Goal: Transaction & Acquisition: Purchase product/service

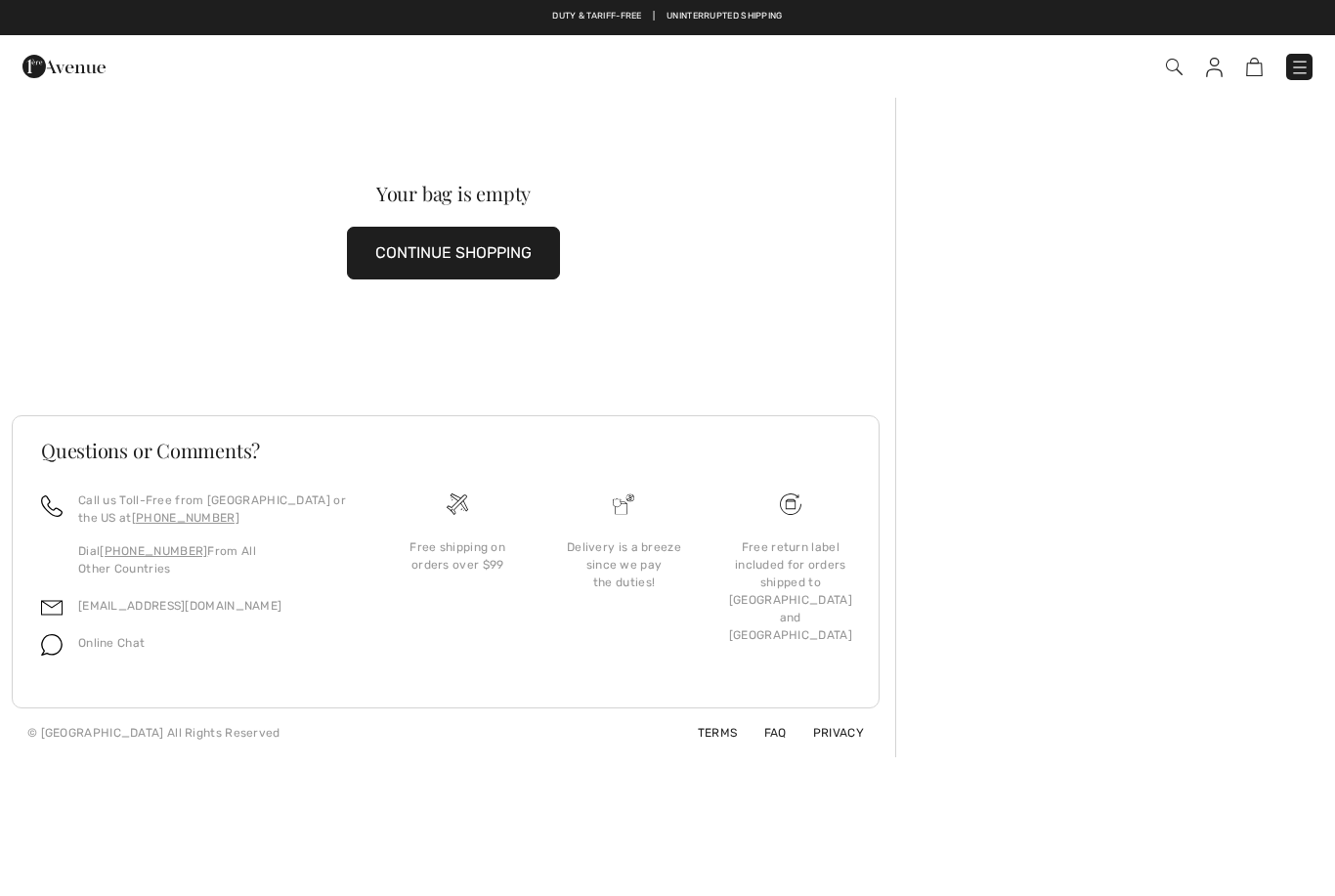
click at [1307, 73] on img at bounding box center [1301, 68] width 20 height 20
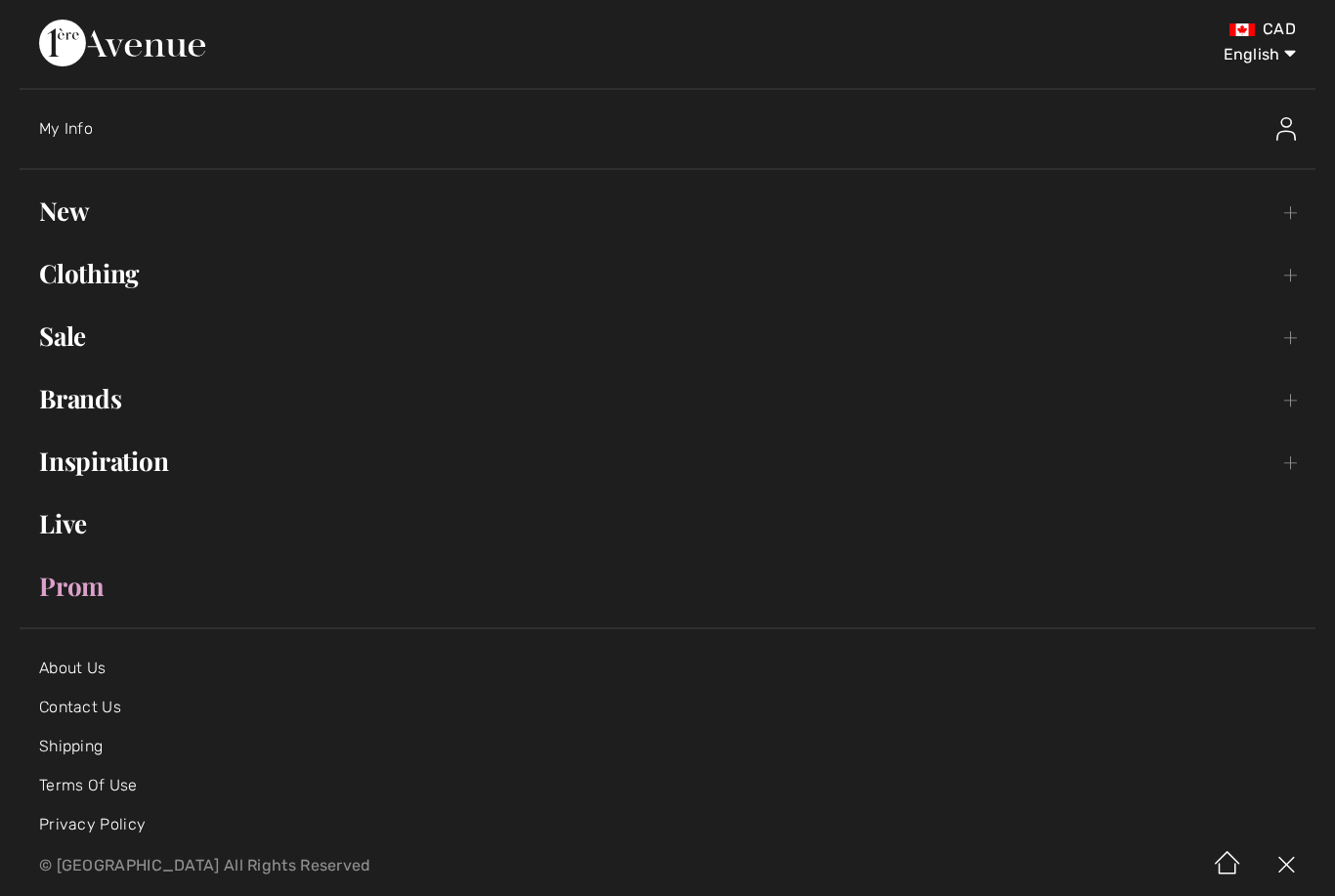
click at [1282, 53] on select "English Français" at bounding box center [1246, 51] width 102 height 59
select select "https://www.1ereavenue.com/fr/cart/"
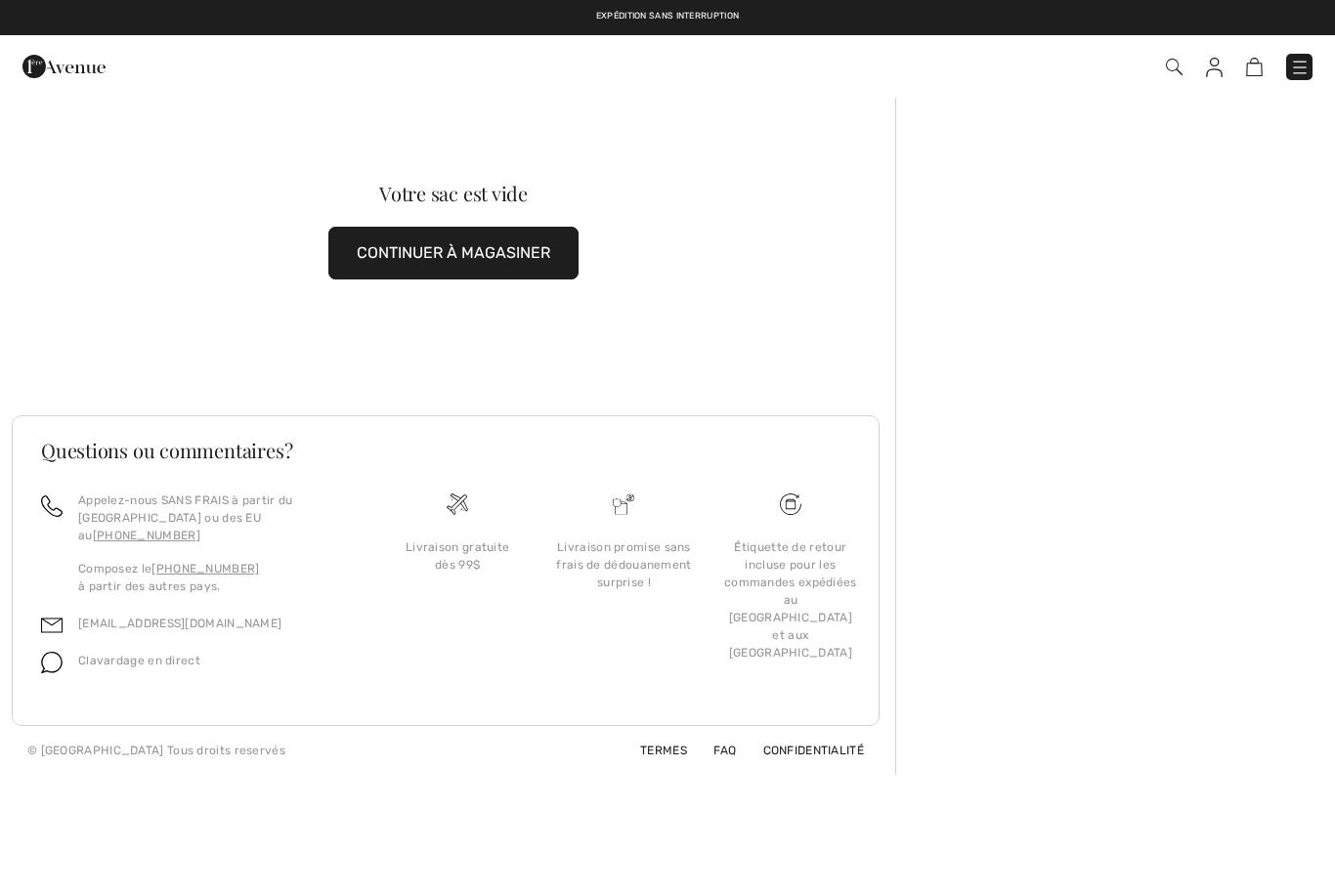
click at [518, 232] on button "CONTINUER À MAGASINER" at bounding box center [454, 253] width 250 height 53
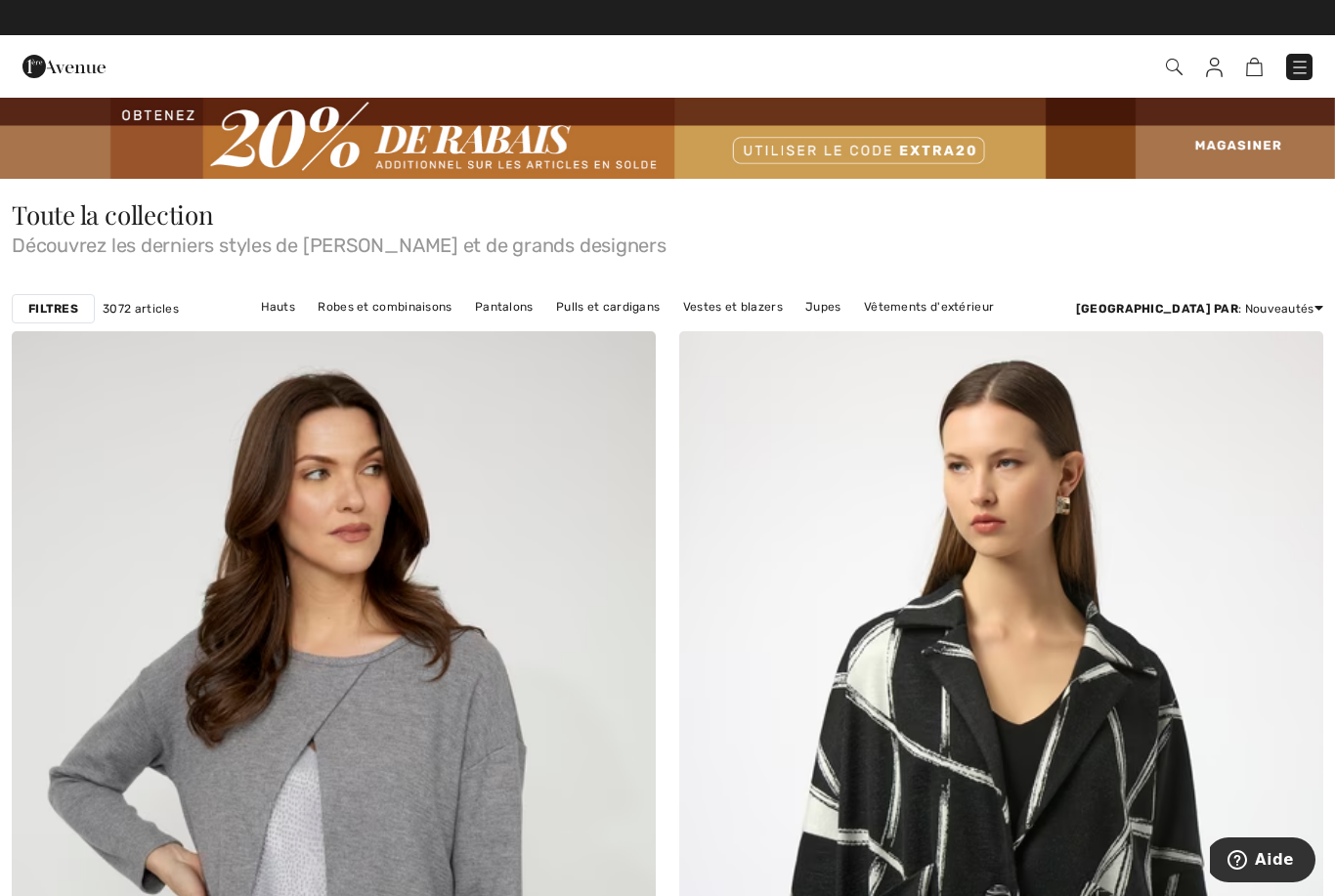
click at [306, 311] on link "Hauts" at bounding box center [279, 307] width 55 height 26
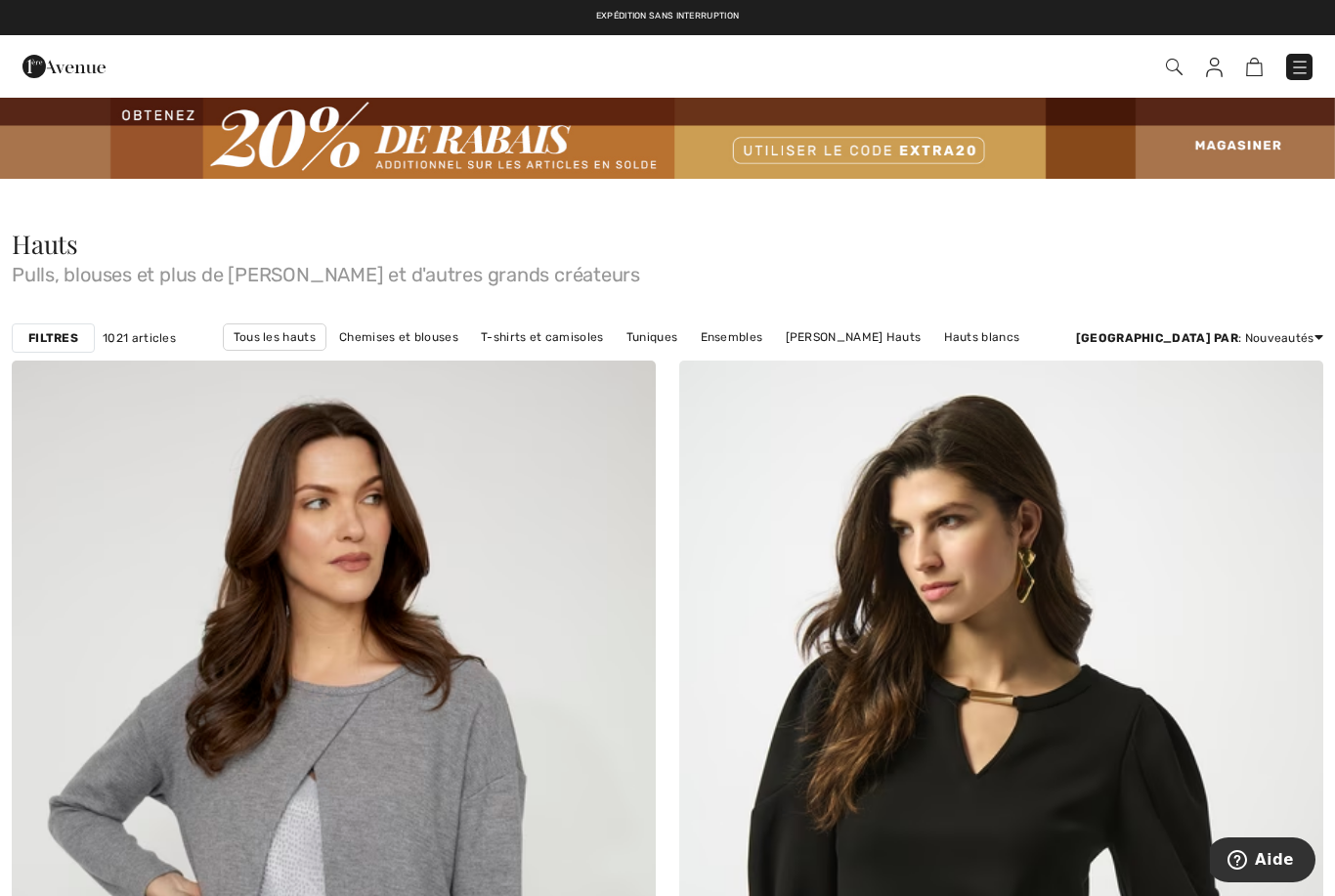
click at [416, 343] on link "Chemises et blouses" at bounding box center [399, 338] width 138 height 26
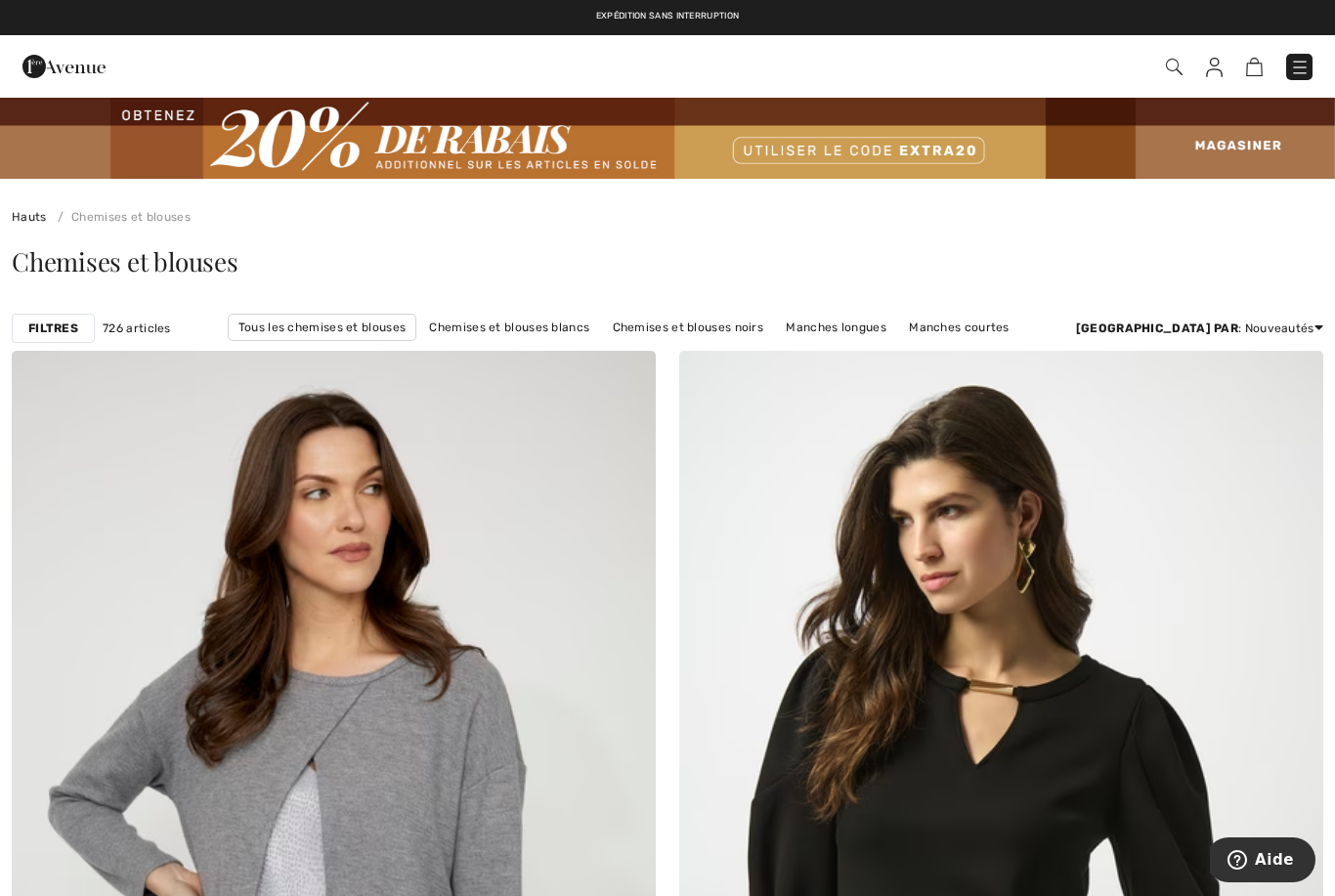
click at [490, 328] on link "Chemises et blouses blancs" at bounding box center [508, 328] width 180 height 26
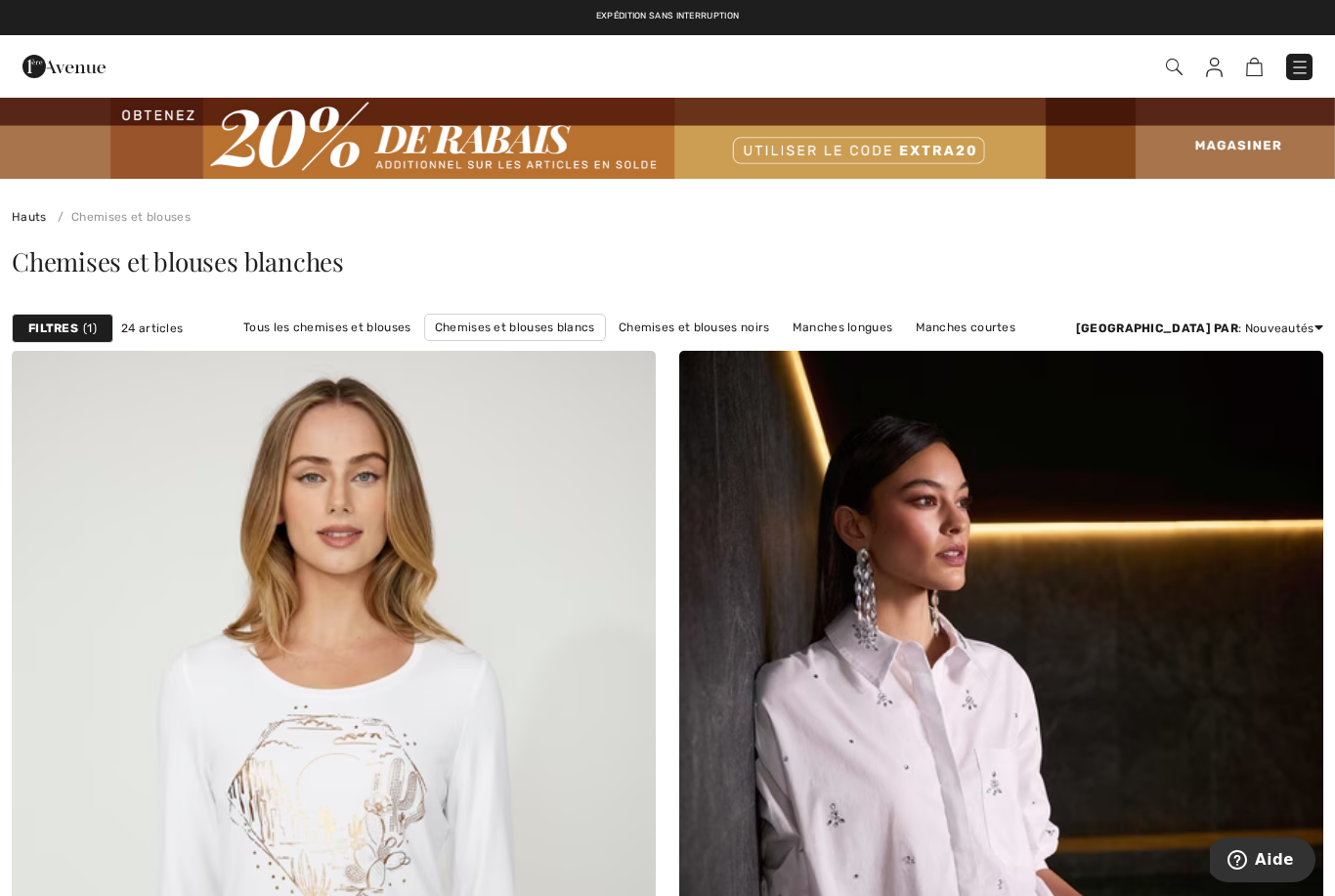
click at [670, 324] on link "Chemises et blouses noirs" at bounding box center [694, 328] width 171 height 26
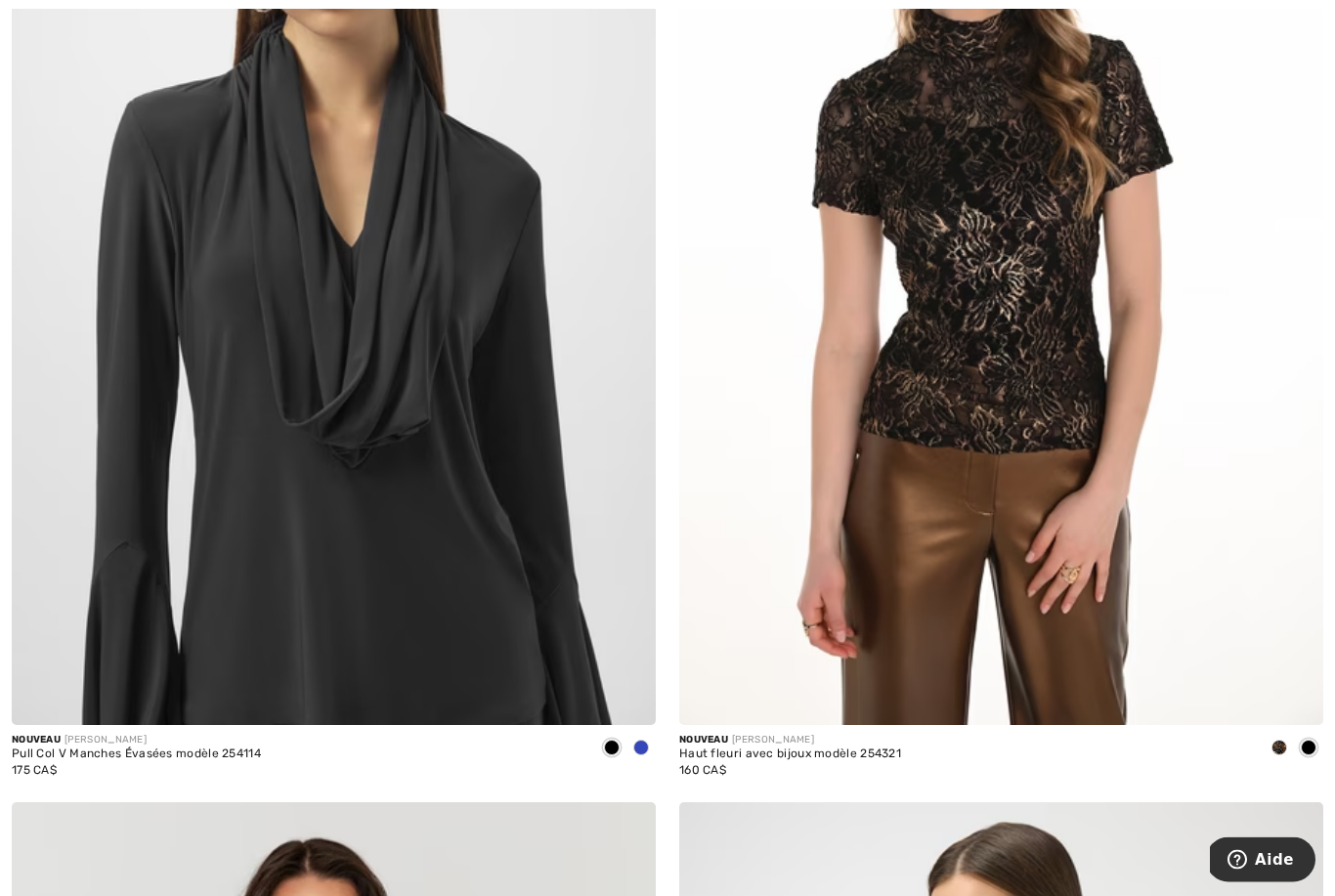
scroll to position [2678, 0]
click at [1275, 750] on span at bounding box center [1280, 748] width 16 height 16
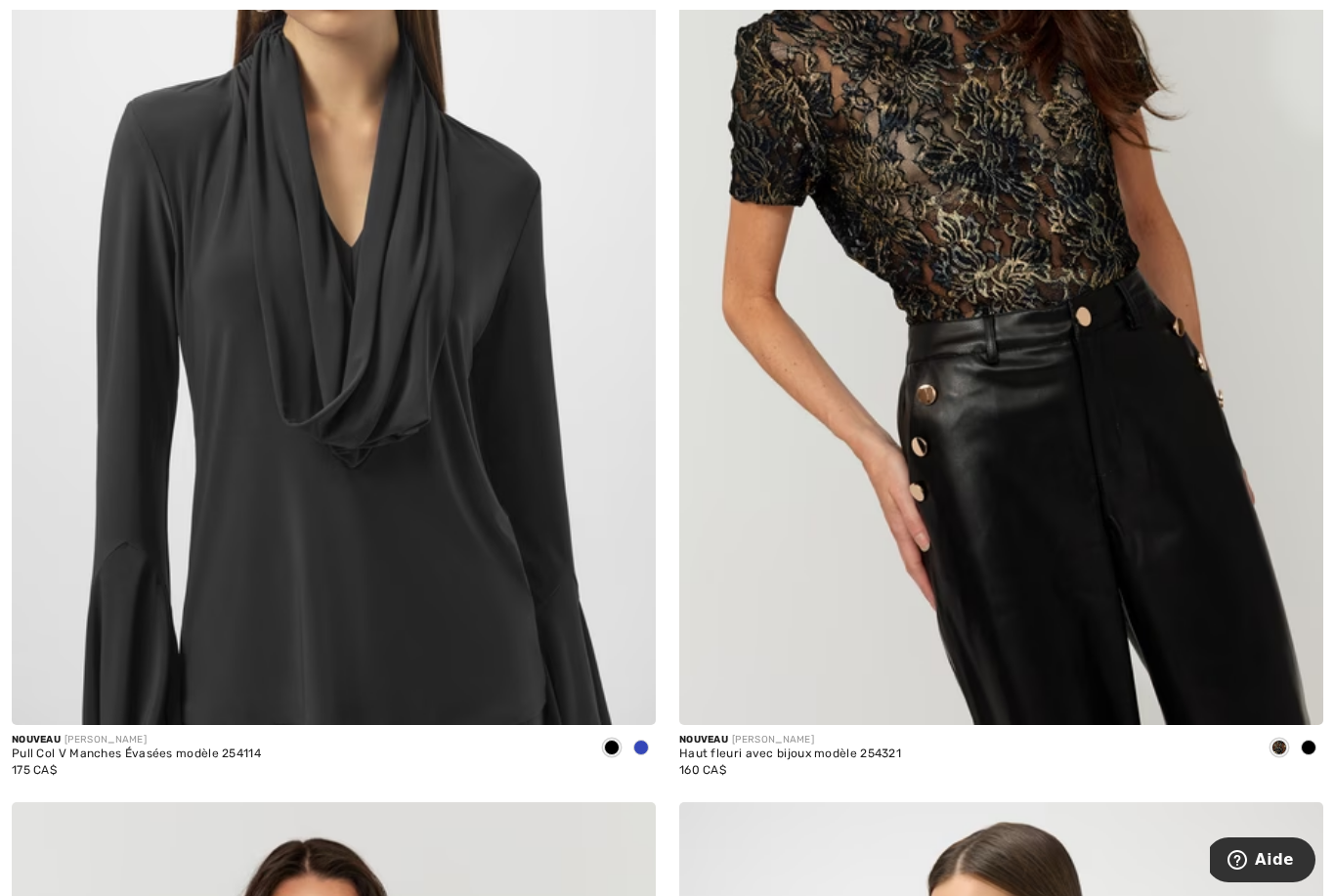
click at [1316, 737] on div at bounding box center [1309, 749] width 29 height 32
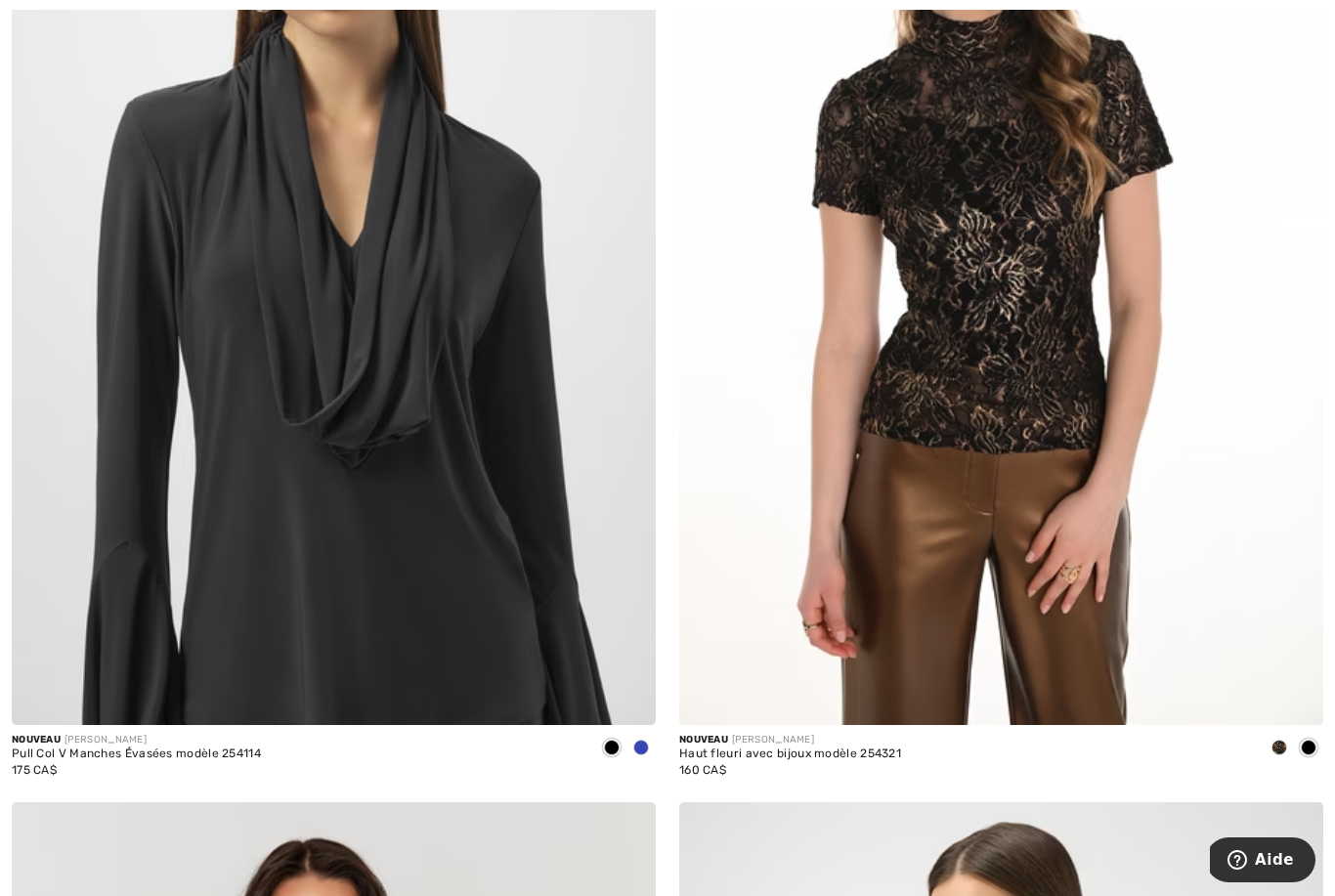
click at [1202, 345] on img at bounding box center [1001, 242] width 644 height 967
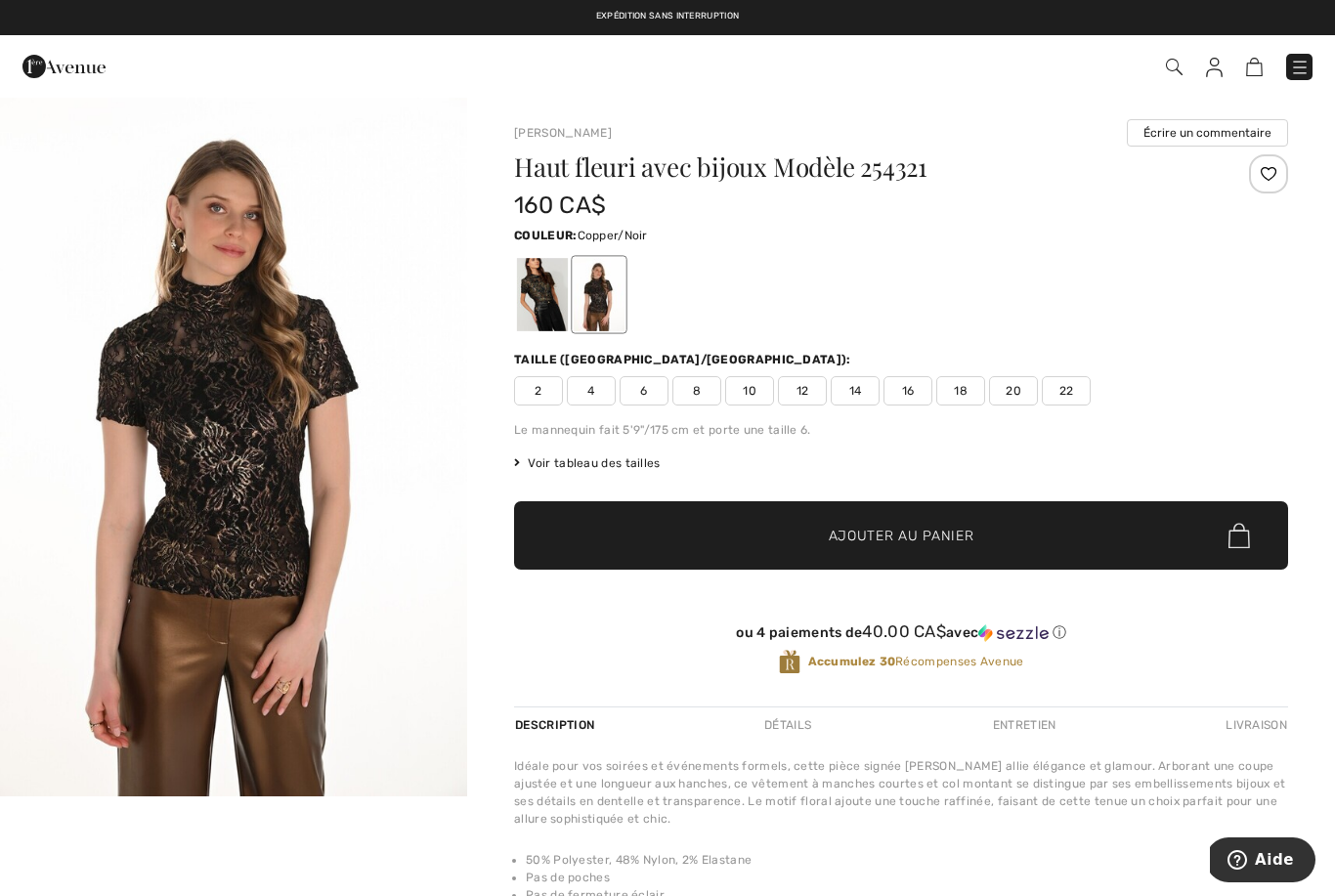
click at [535, 297] on div at bounding box center [543, 294] width 51 height 74
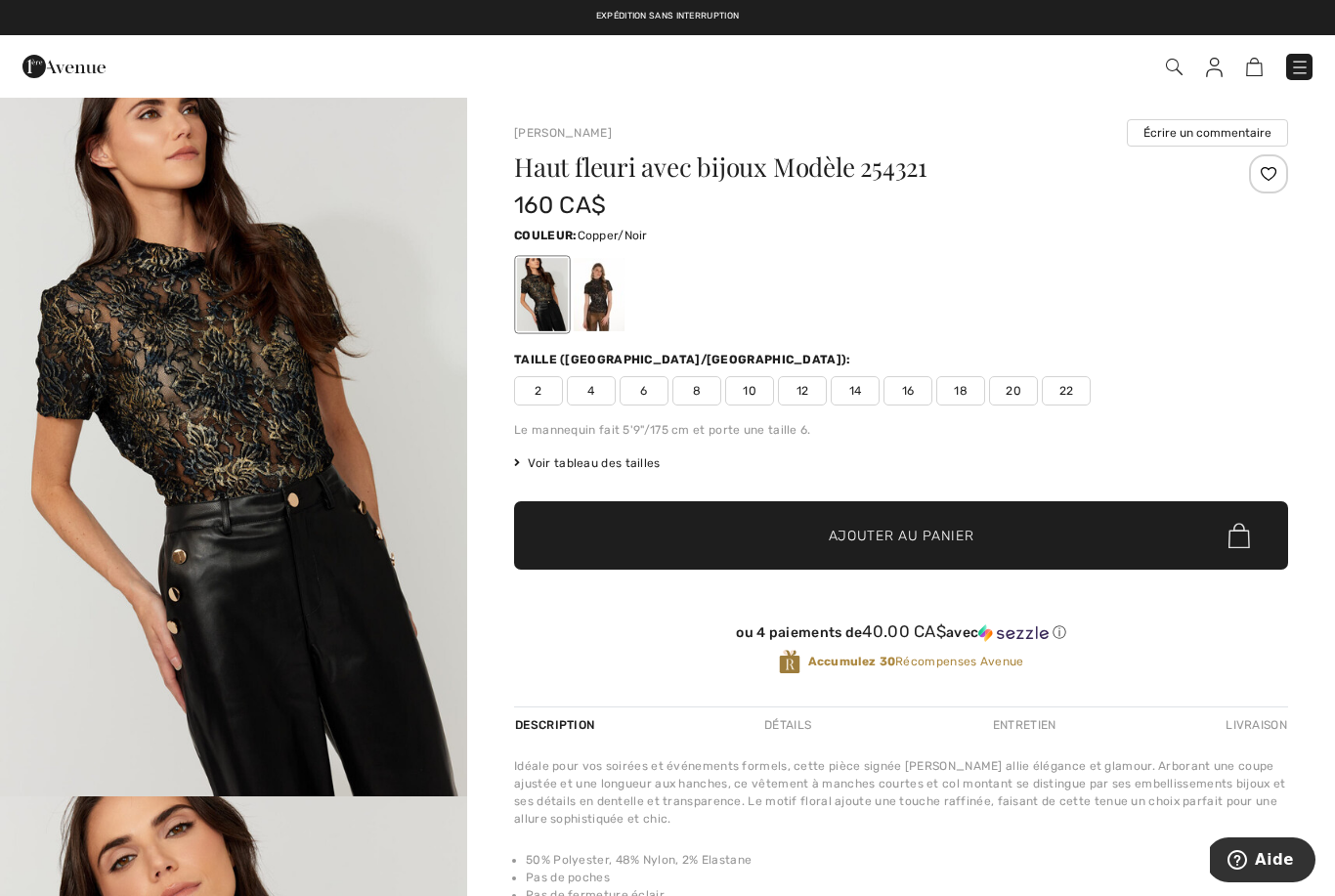
click at [586, 298] on div at bounding box center [600, 294] width 51 height 74
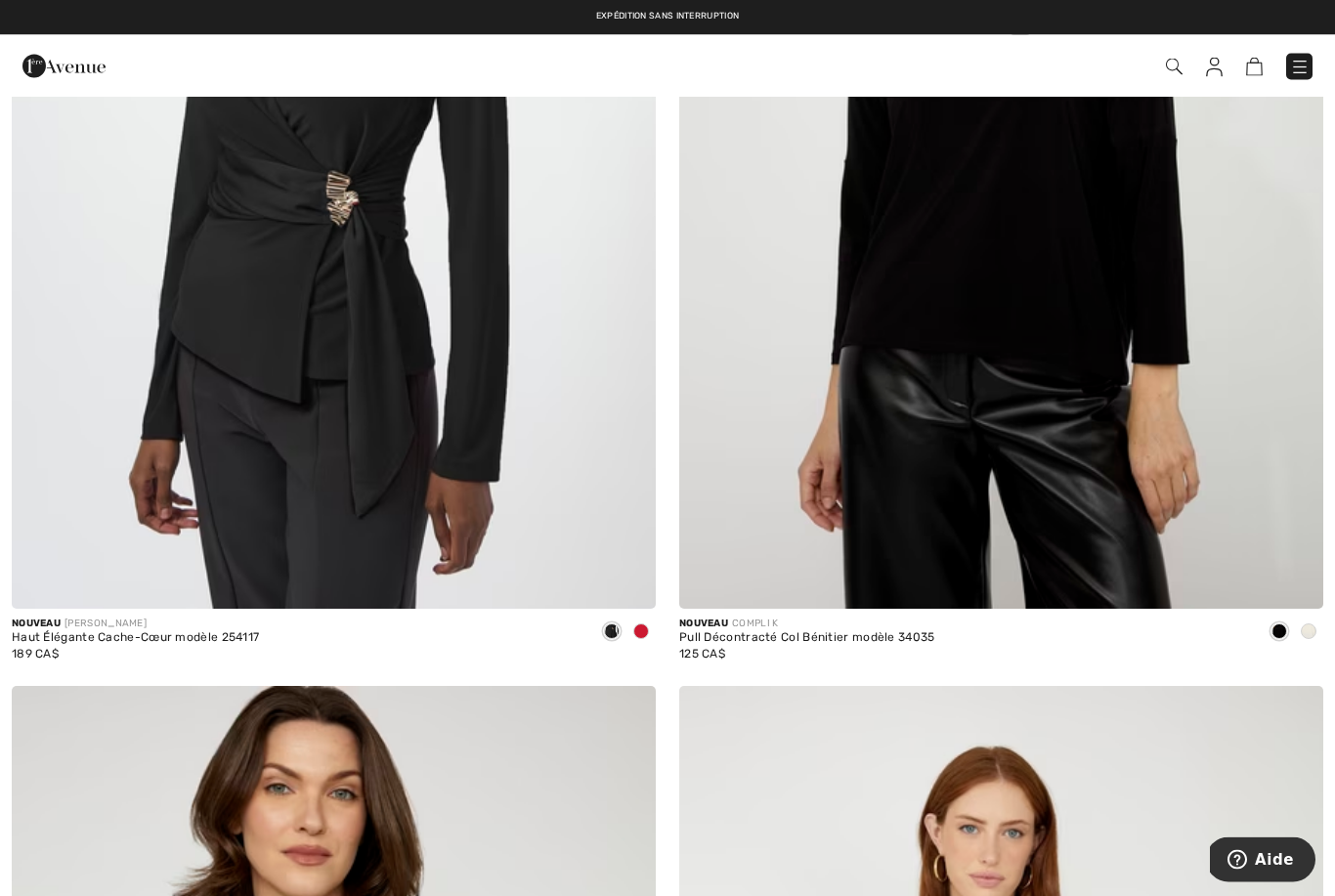
scroll to position [7171, 0]
click at [1182, 251] on img at bounding box center [1001, 127] width 644 height 967
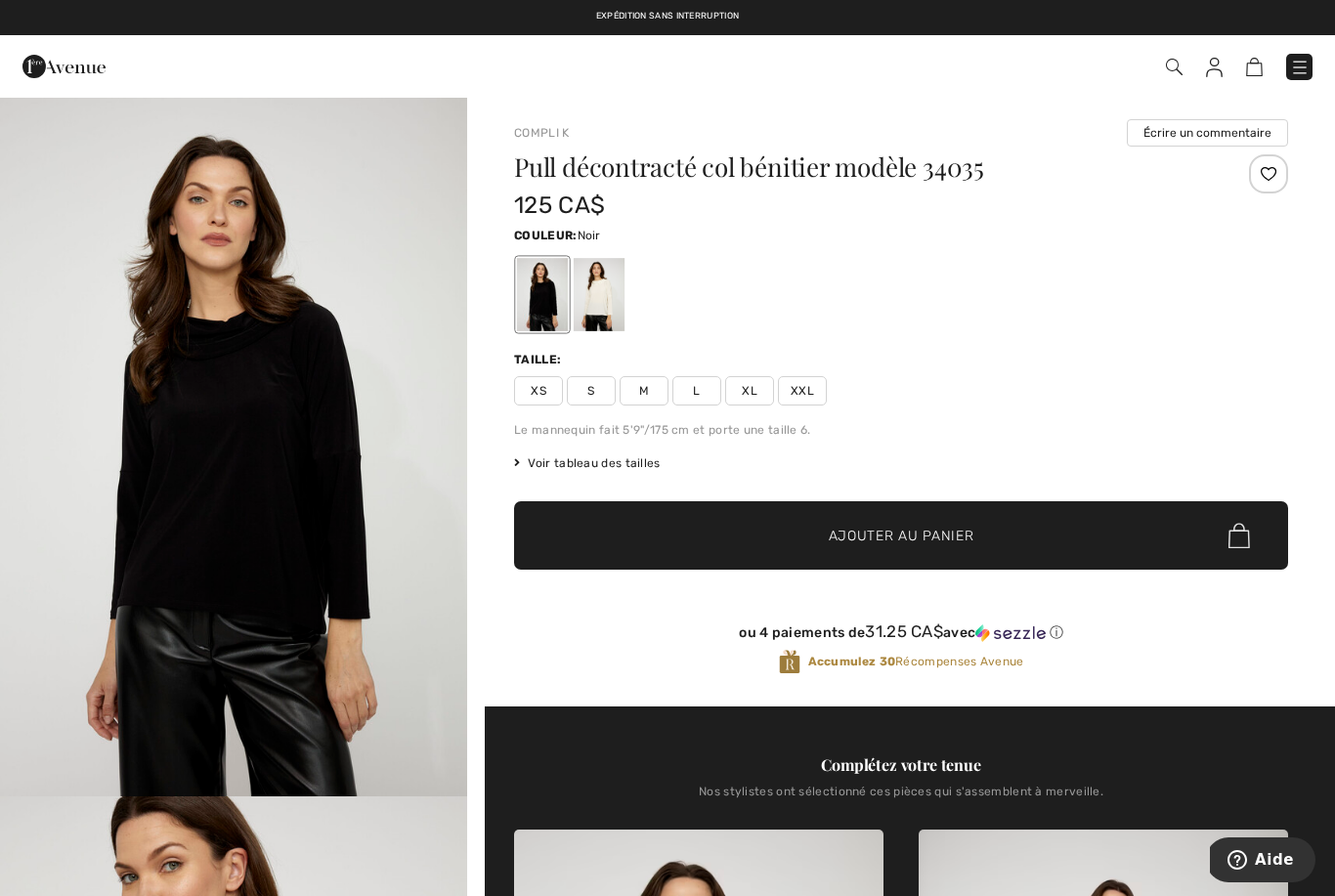
click at [602, 295] on div at bounding box center [600, 294] width 51 height 74
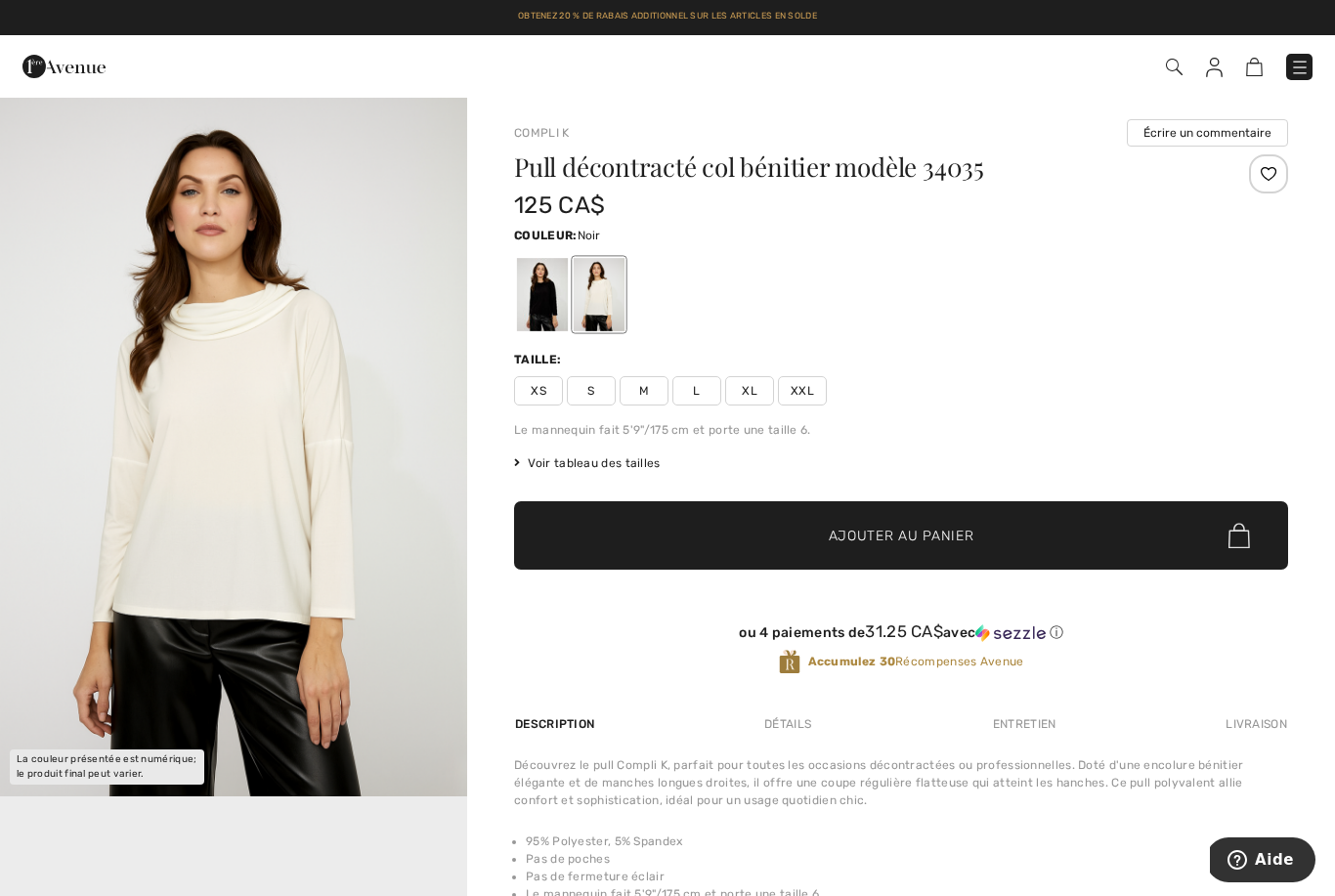
click at [532, 297] on div at bounding box center [543, 294] width 51 height 74
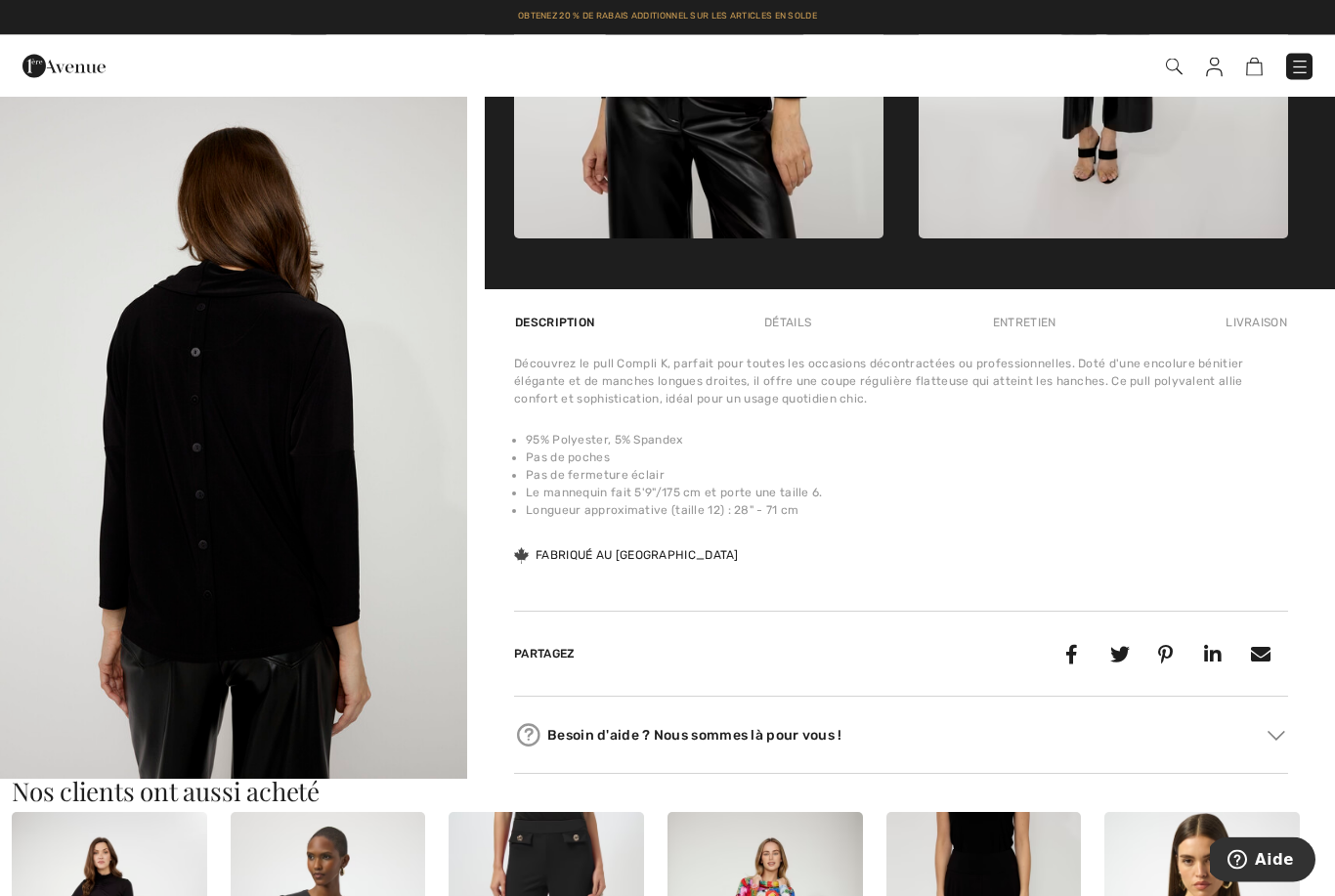
scroll to position [1095, 0]
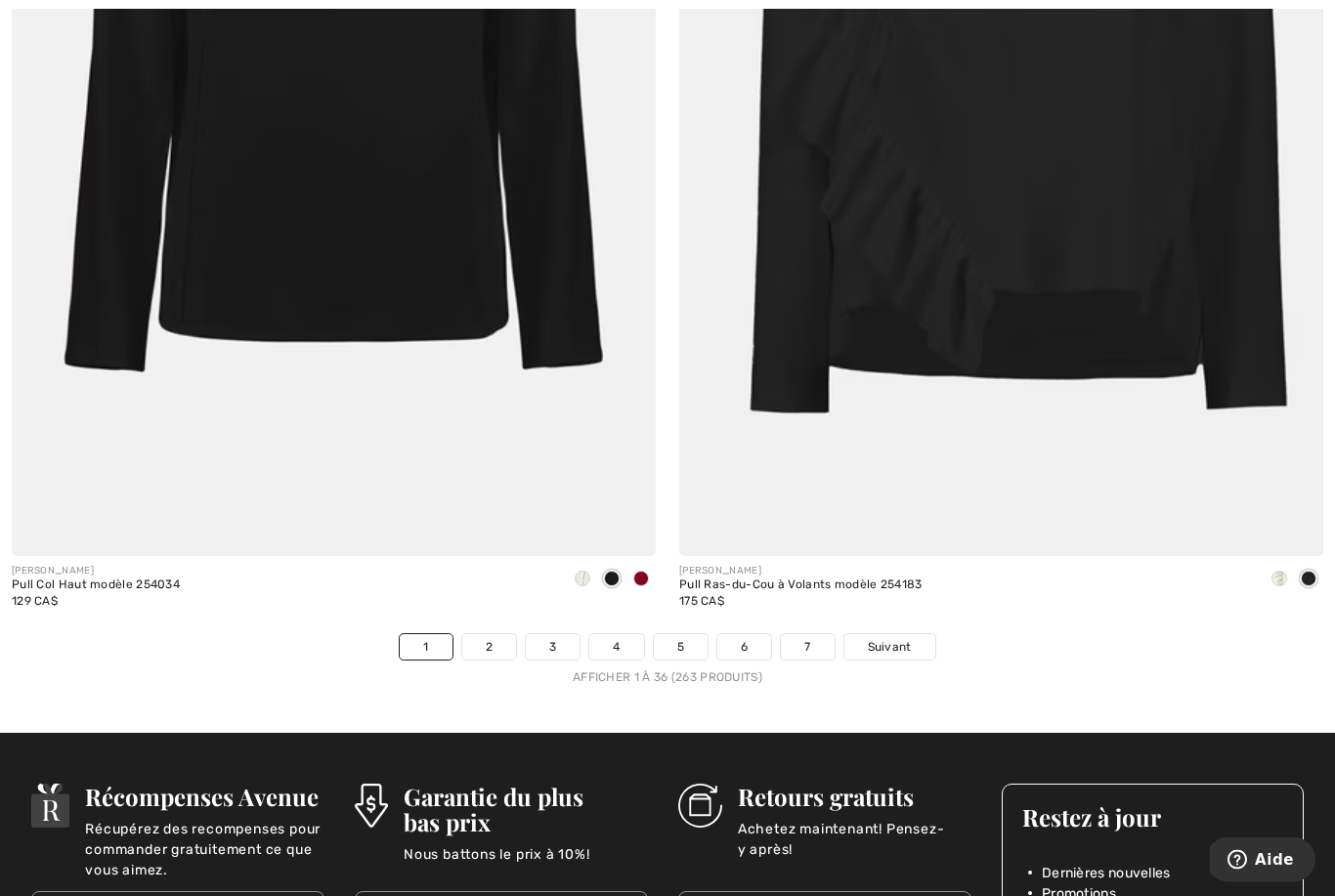
scroll to position [18967, 0]
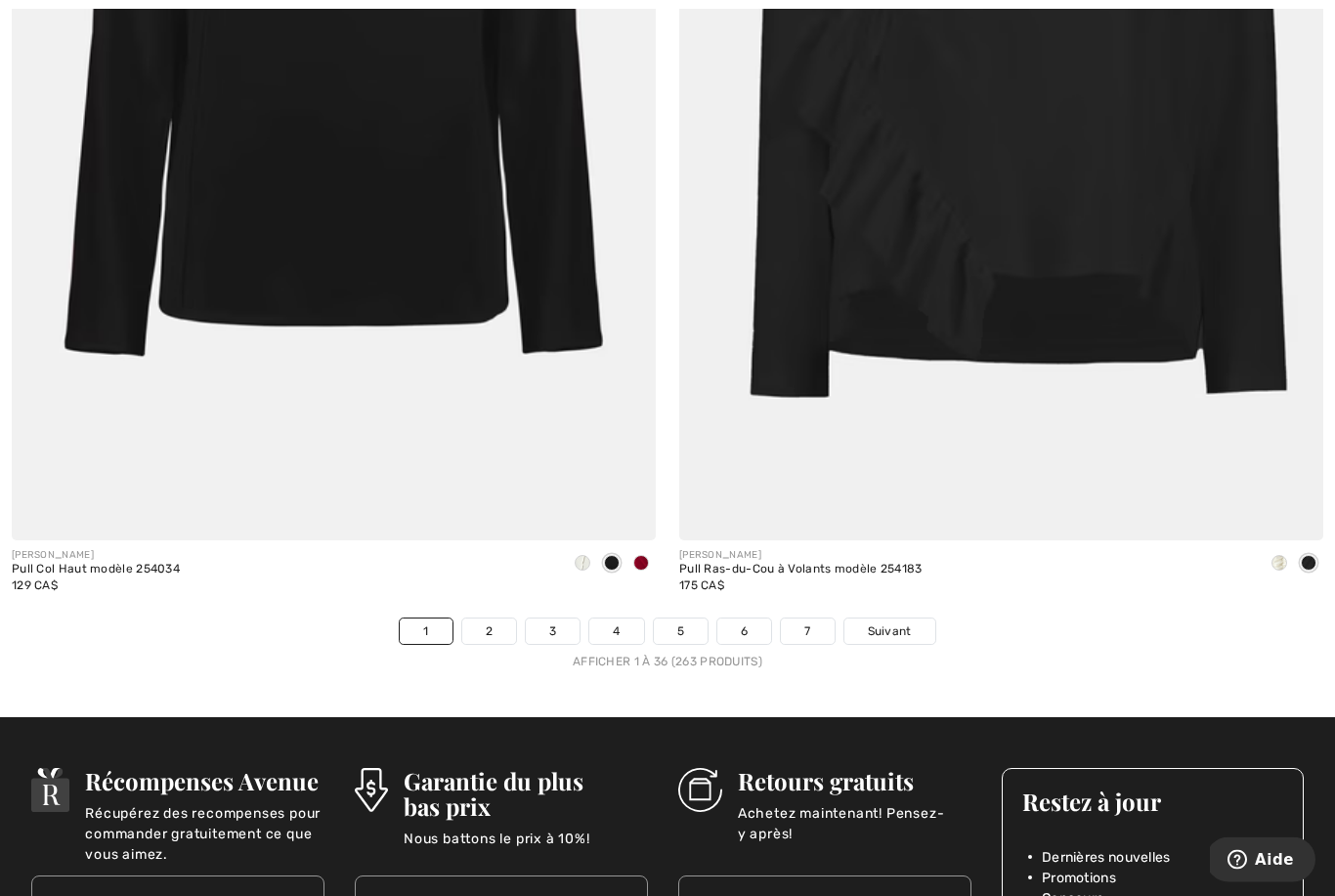
click at [210, 210] on img at bounding box center [334, 59] width 644 height 967
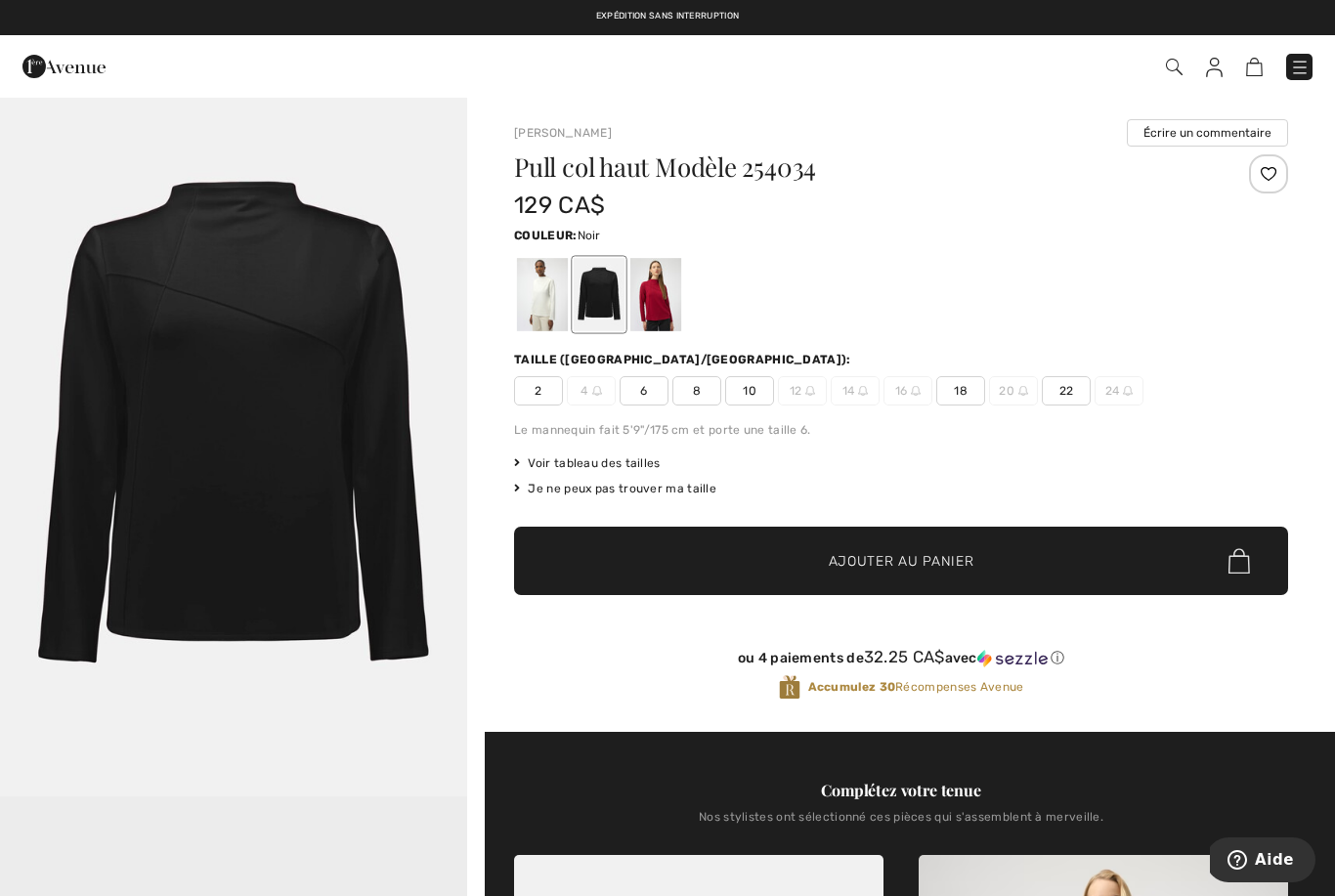
click at [668, 288] on div at bounding box center [656, 294] width 51 height 74
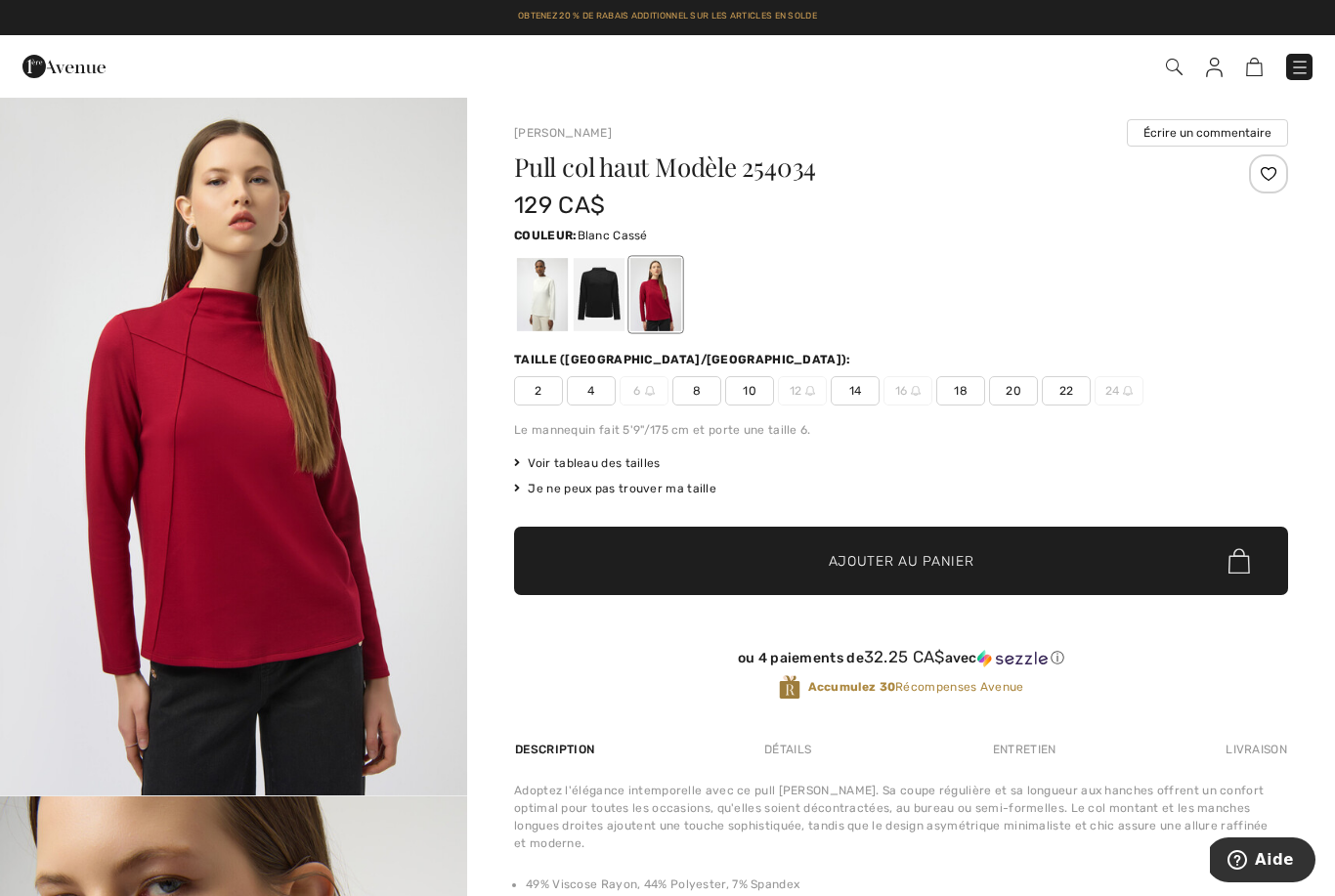
click at [528, 294] on div at bounding box center [543, 294] width 51 height 74
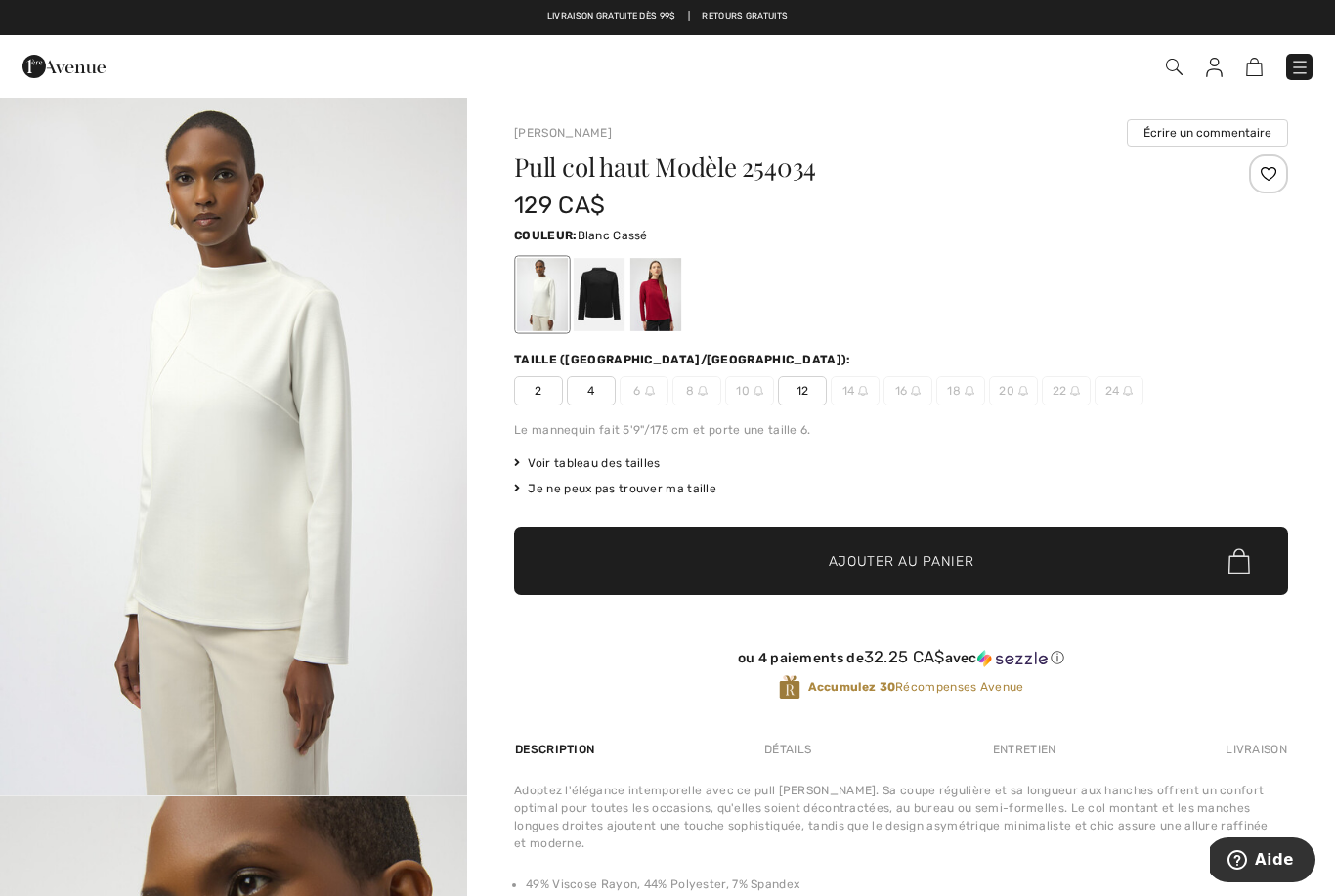
click at [593, 294] on div at bounding box center [600, 294] width 51 height 74
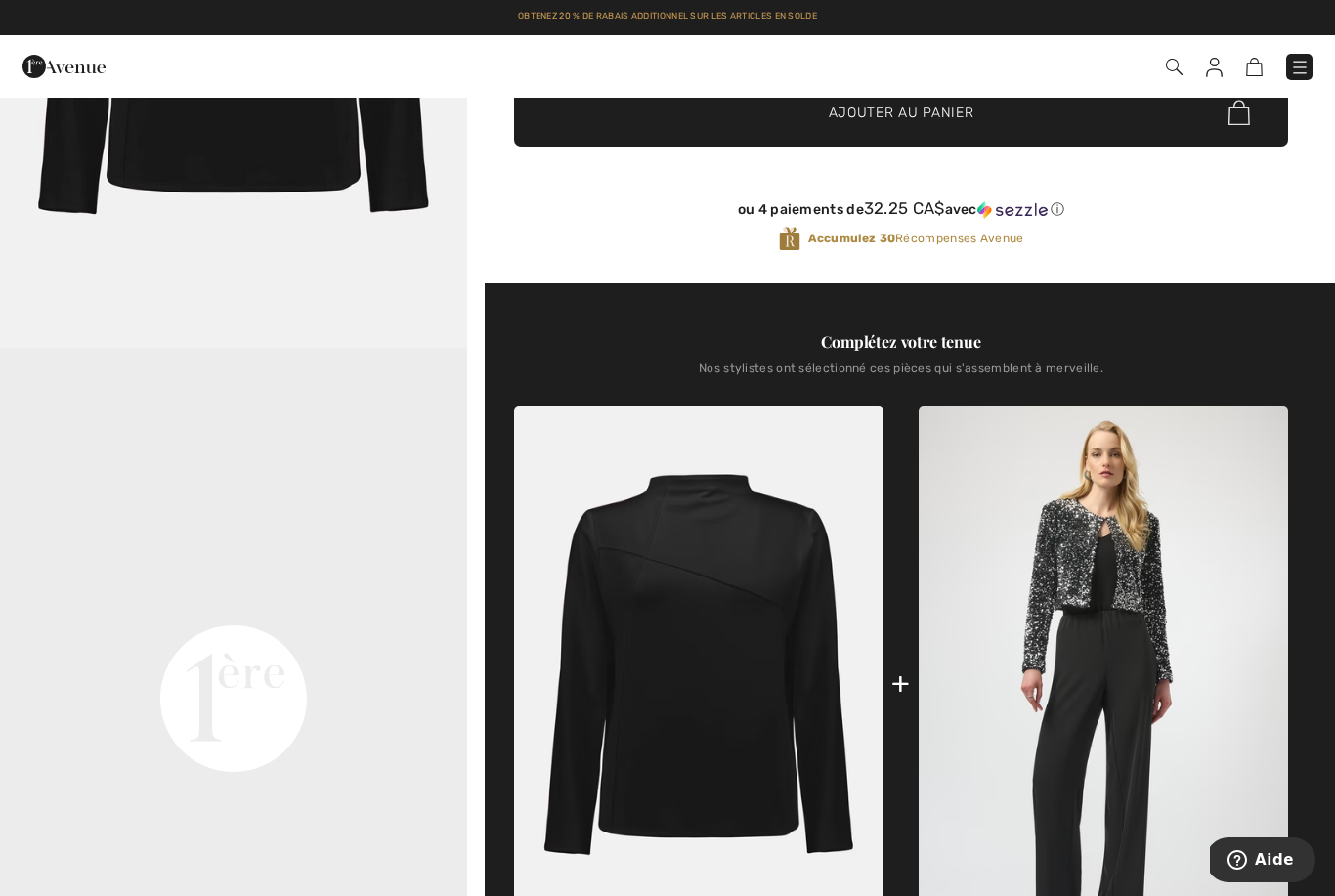
scroll to position [447, 0]
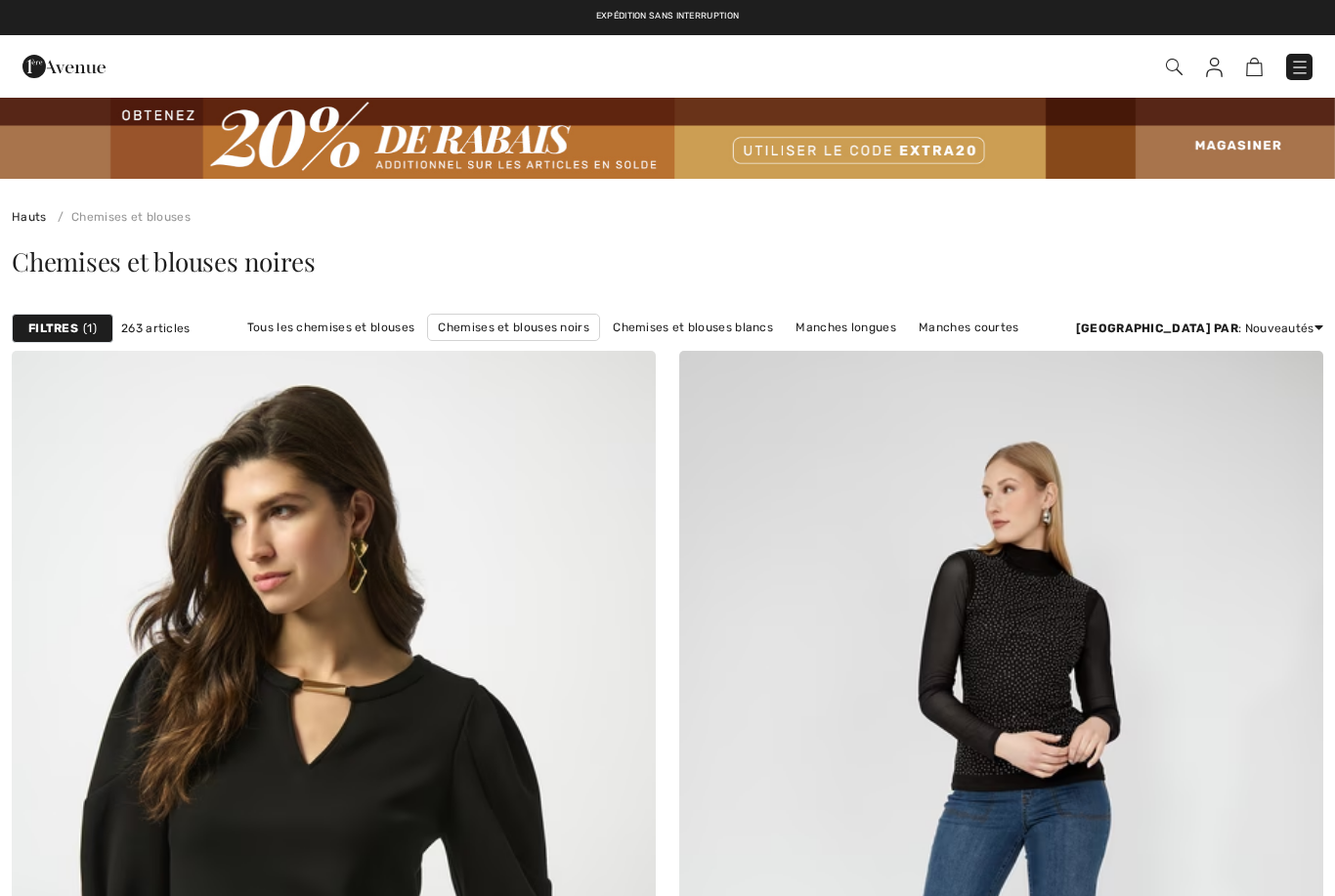
scroll to position [19031, 0]
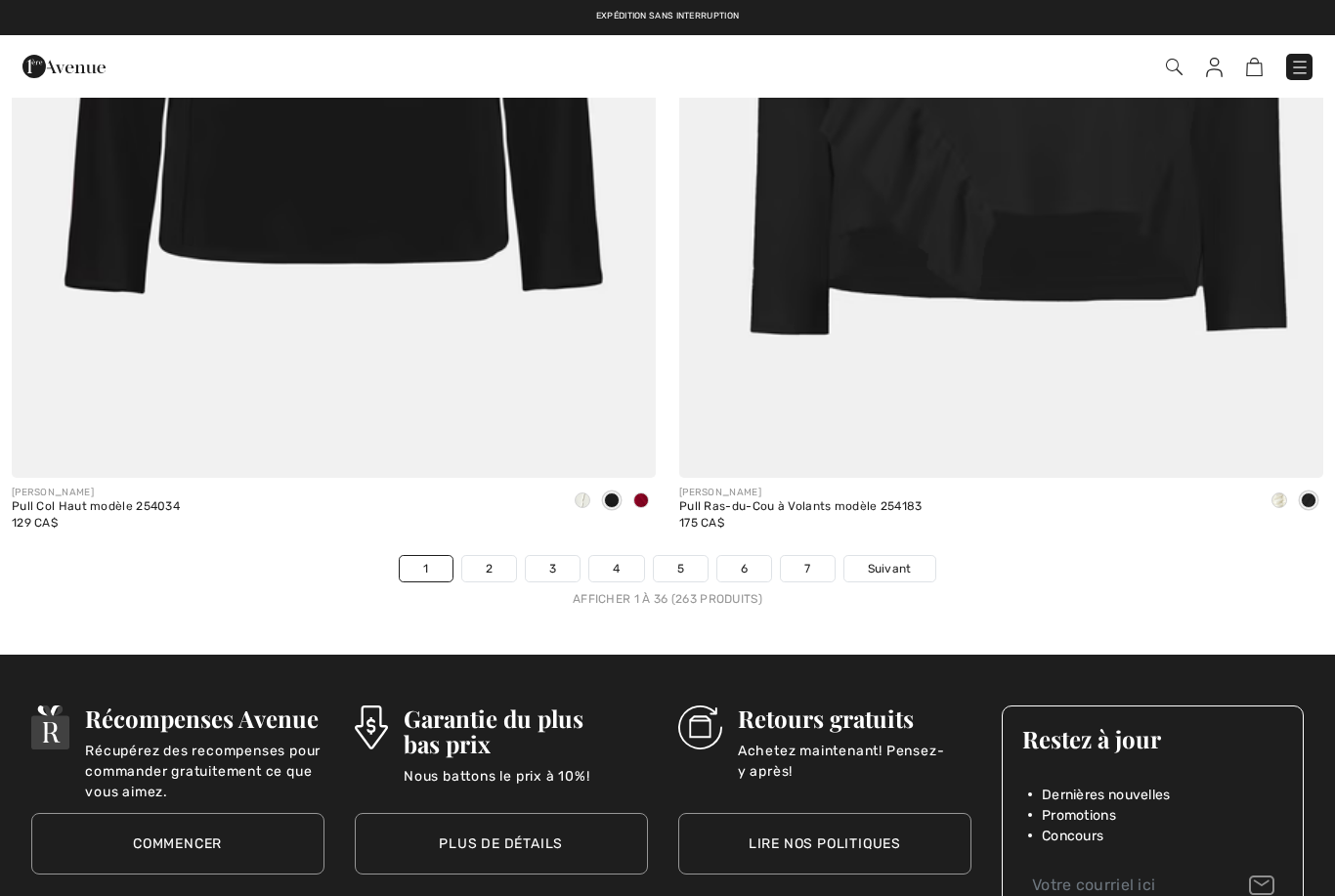
checkbox input "true"
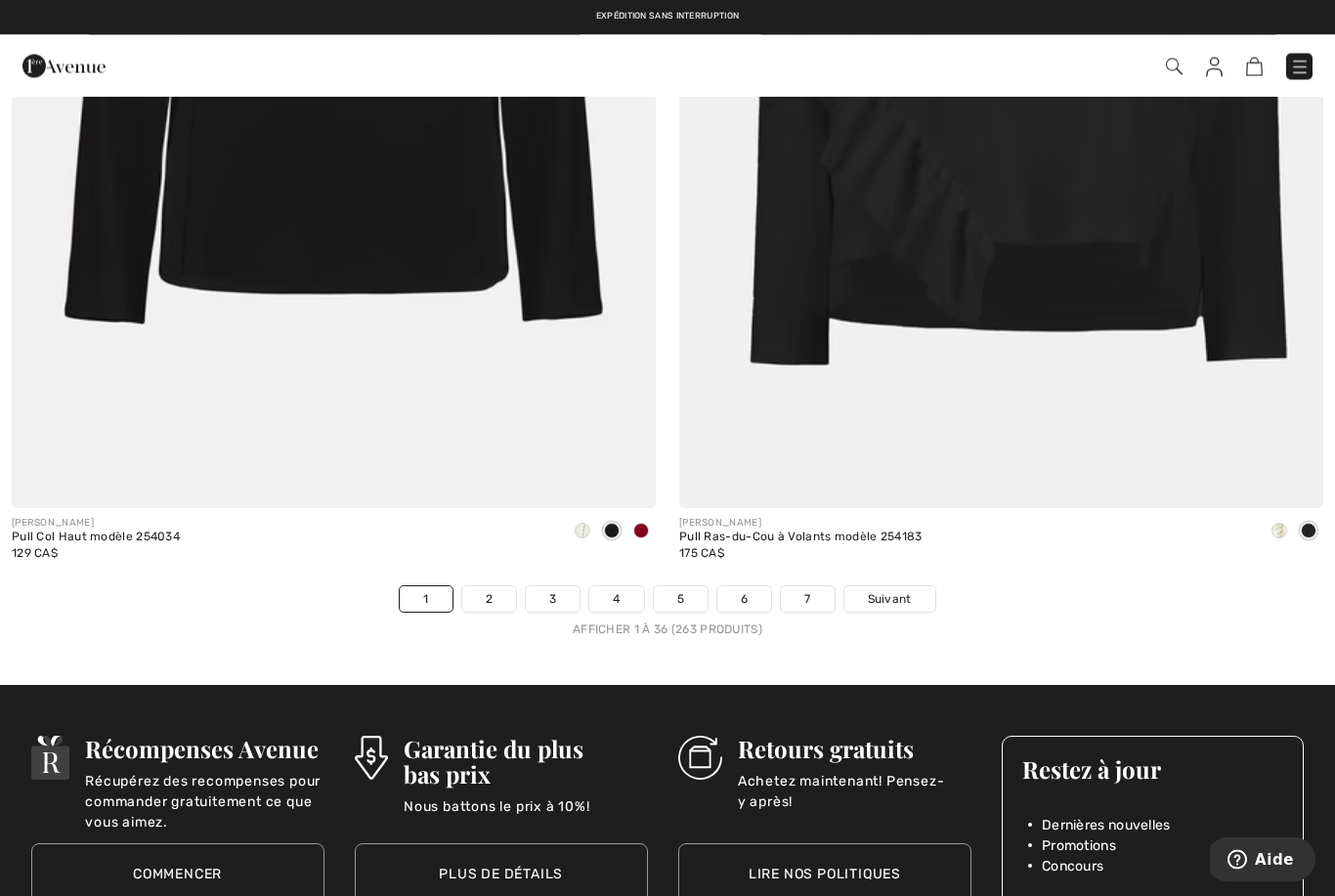
scroll to position [18992, 0]
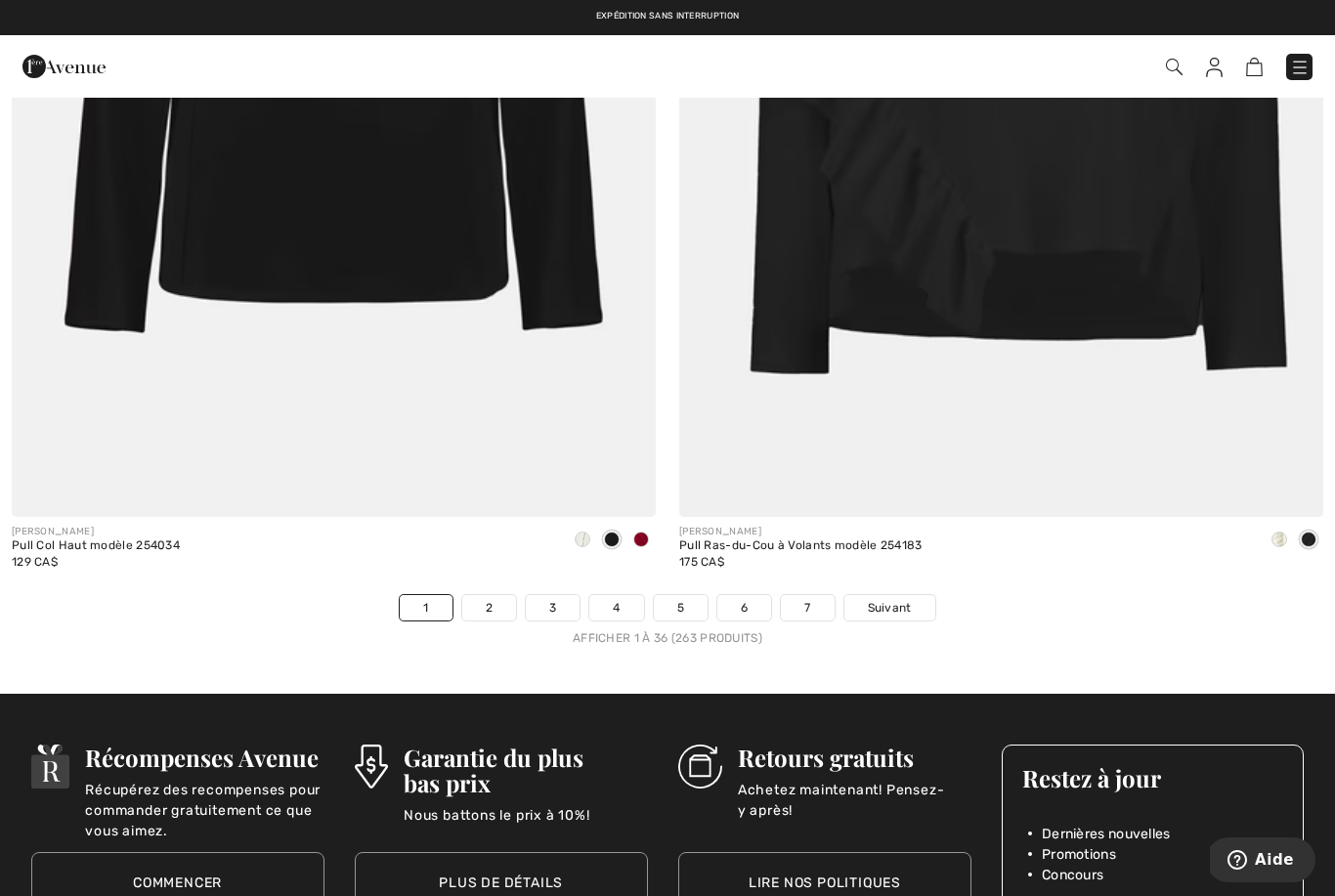
click at [481, 595] on link "2" at bounding box center [489, 607] width 54 height 26
click at [475, 574] on div "JOSEPH RIBKOFF Pull Col Haut modèle 254034 129 CA$" at bounding box center [334, 555] width 644 height 78
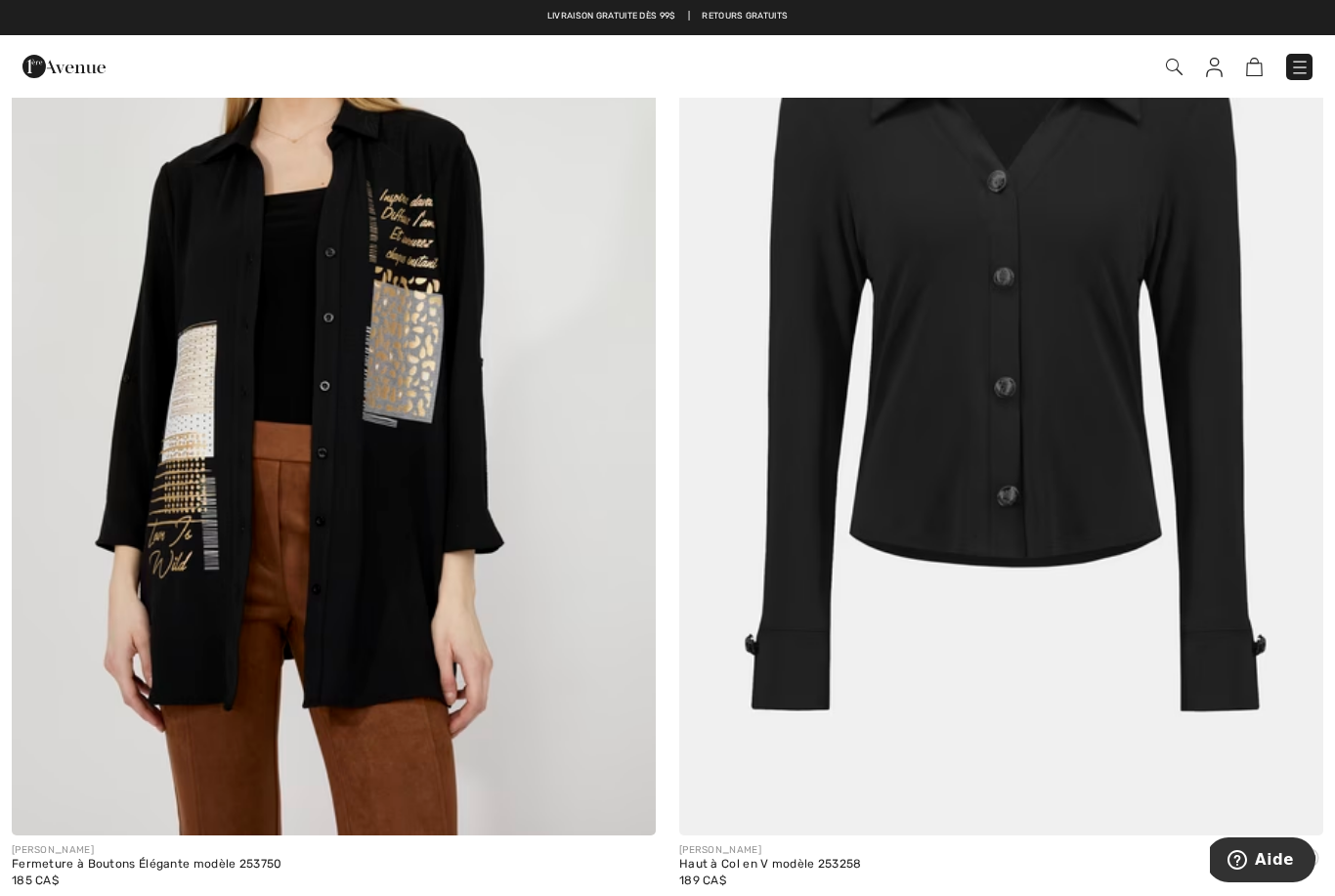
scroll to position [1355, 0]
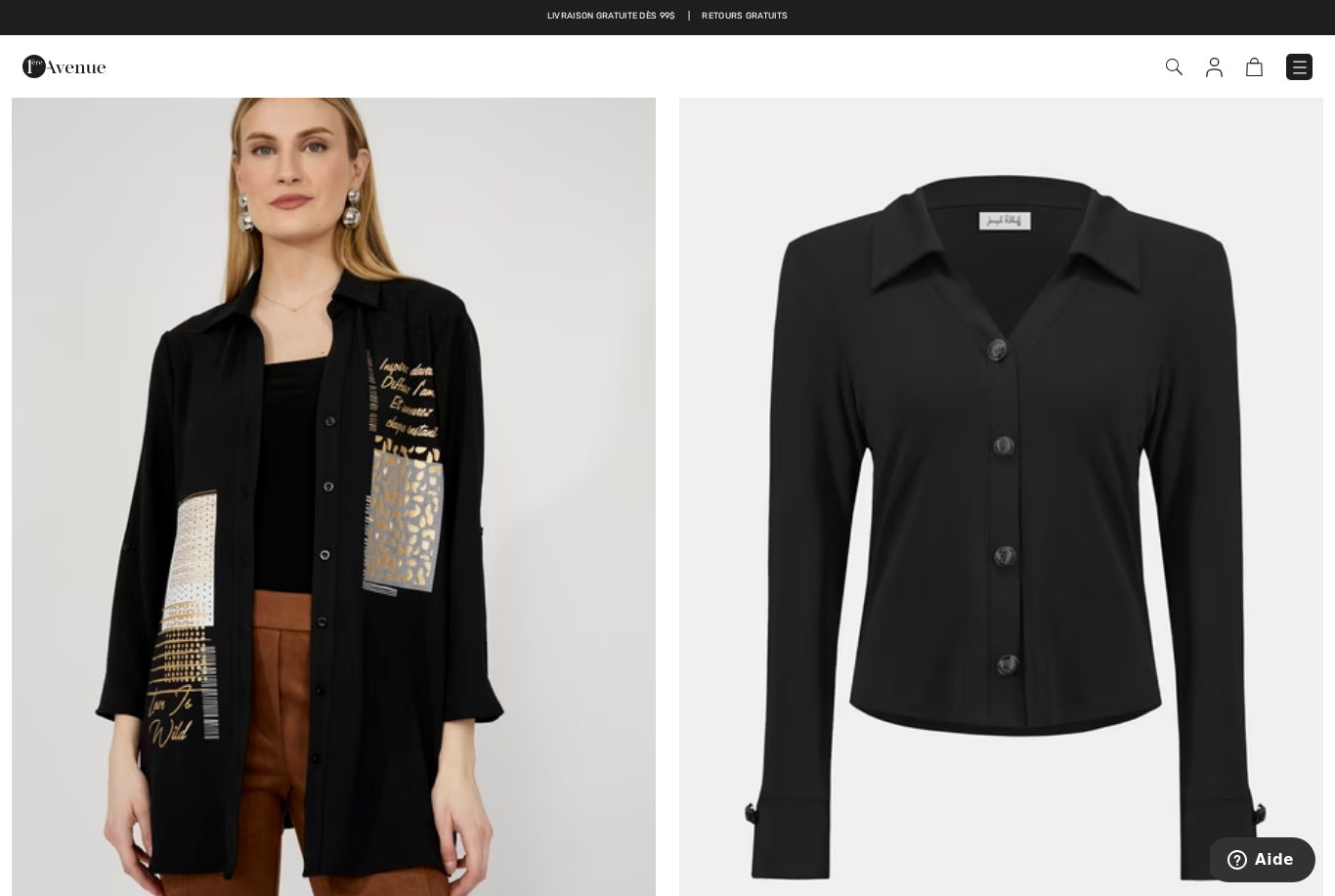
click at [1073, 207] on img at bounding box center [1001, 522] width 644 height 967
click at [1067, 231] on img at bounding box center [1001, 522] width 644 height 967
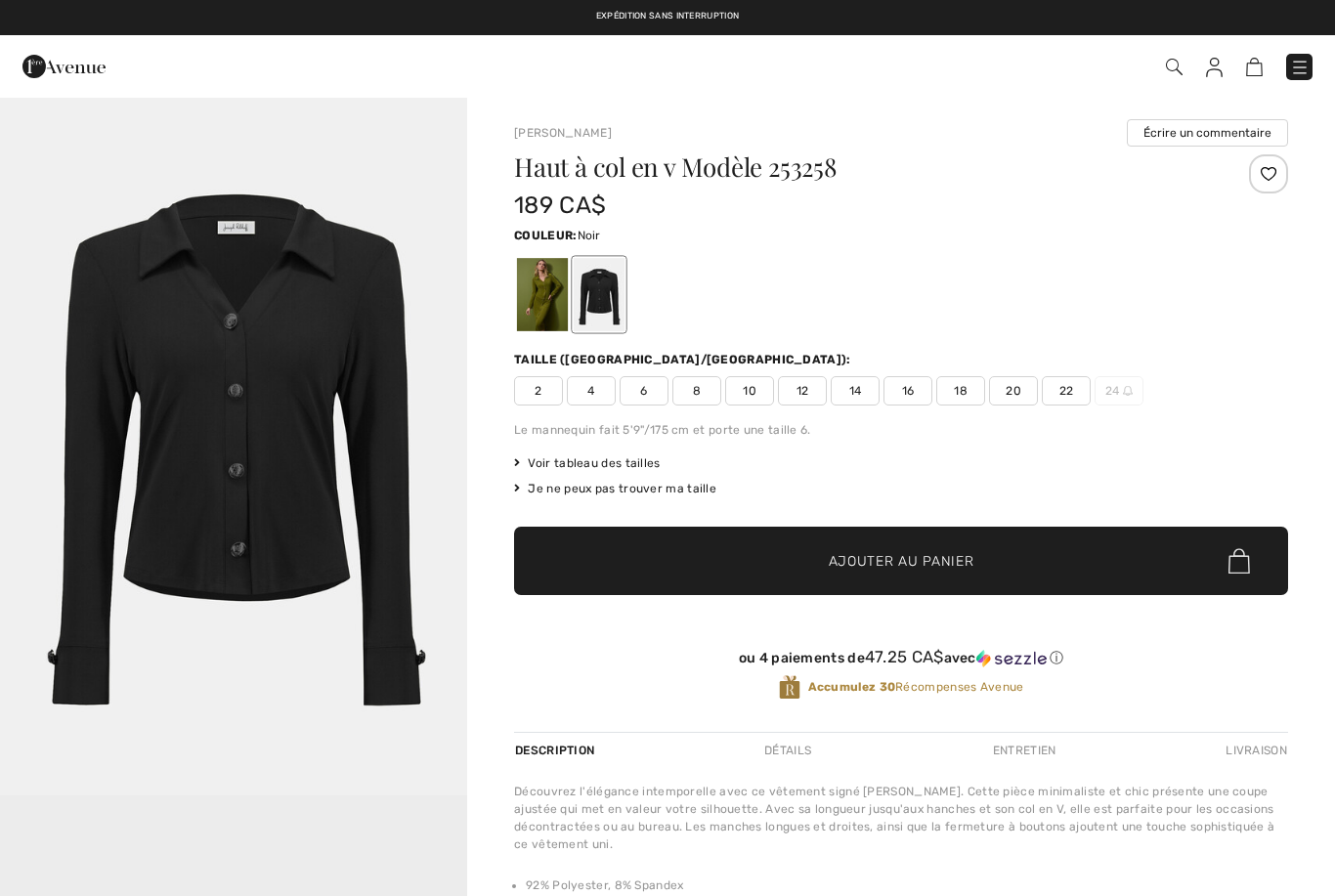
checkbox input "true"
click at [533, 288] on div at bounding box center [543, 294] width 51 height 74
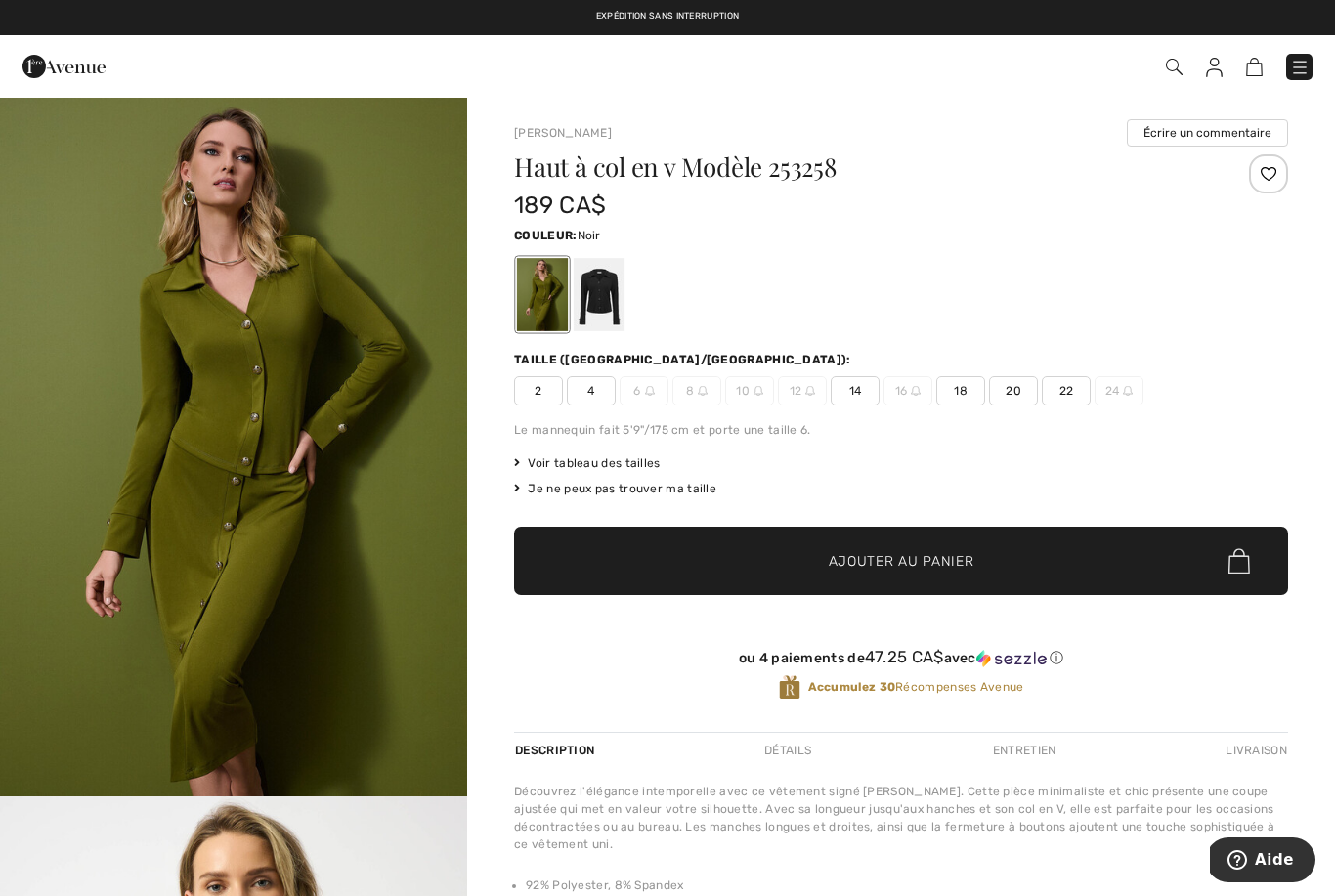
click at [603, 292] on div at bounding box center [600, 294] width 51 height 74
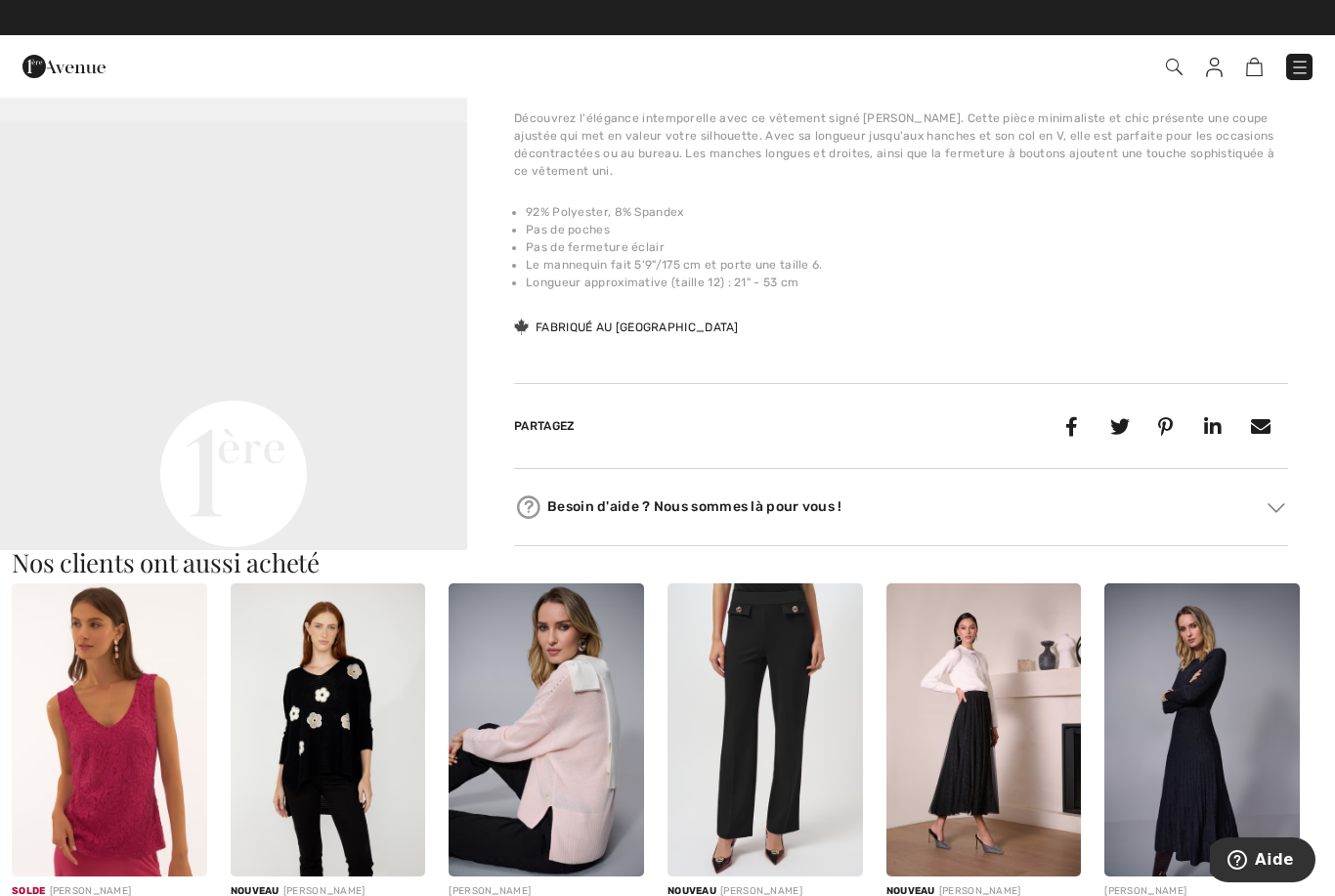
scroll to position [648, 0]
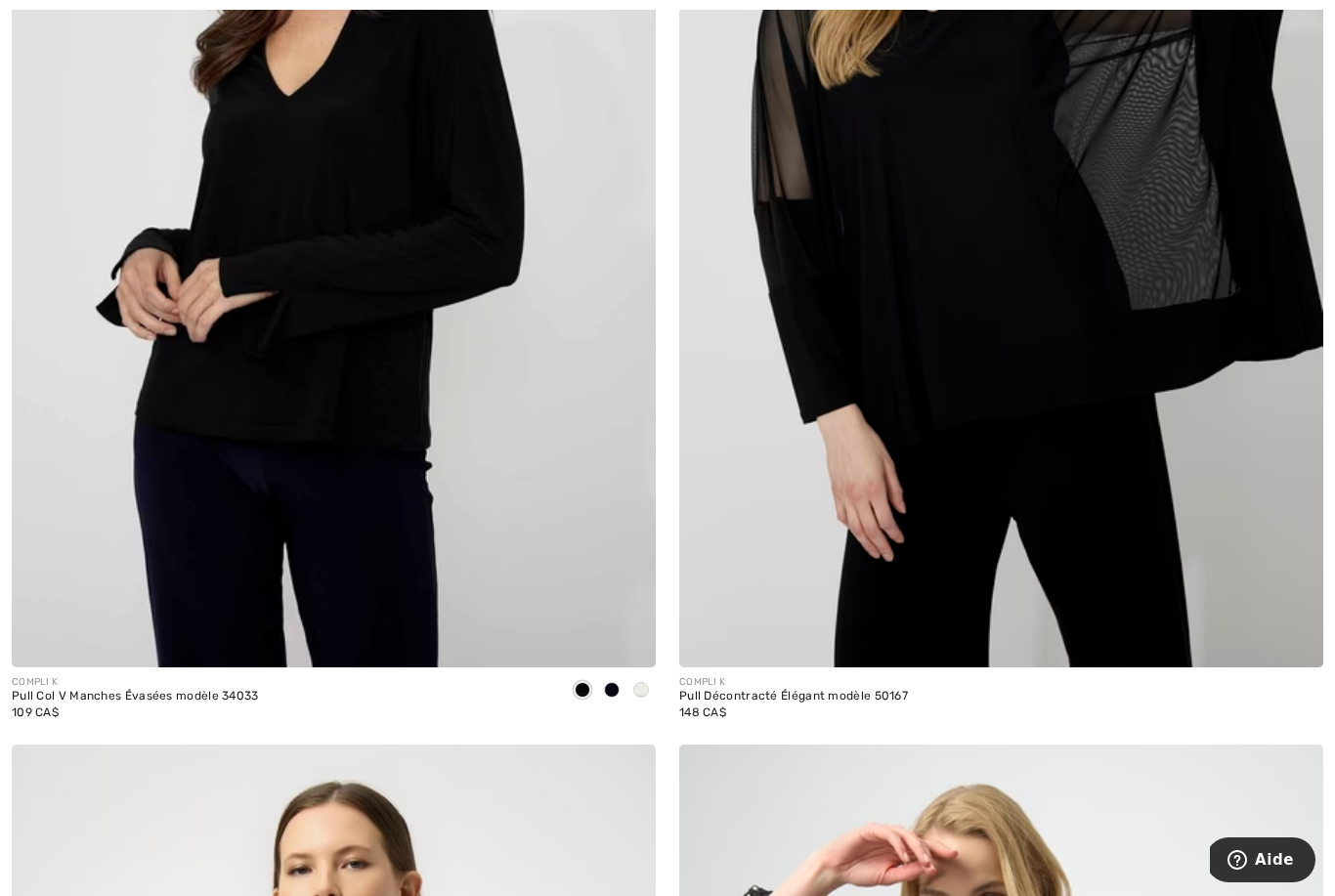
scroll to position [2845, 0]
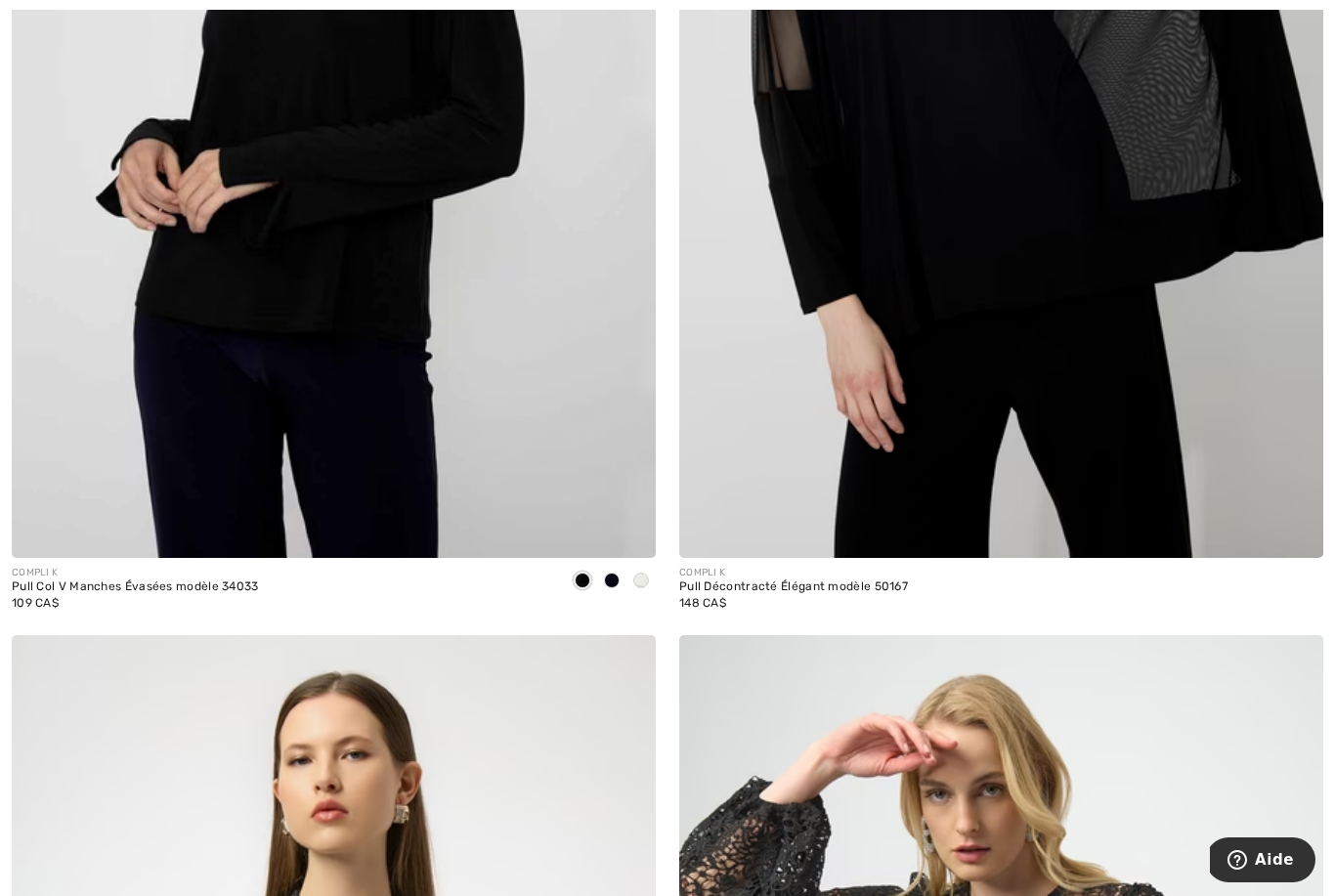
click at [134, 227] on img at bounding box center [334, 76] width 644 height 967
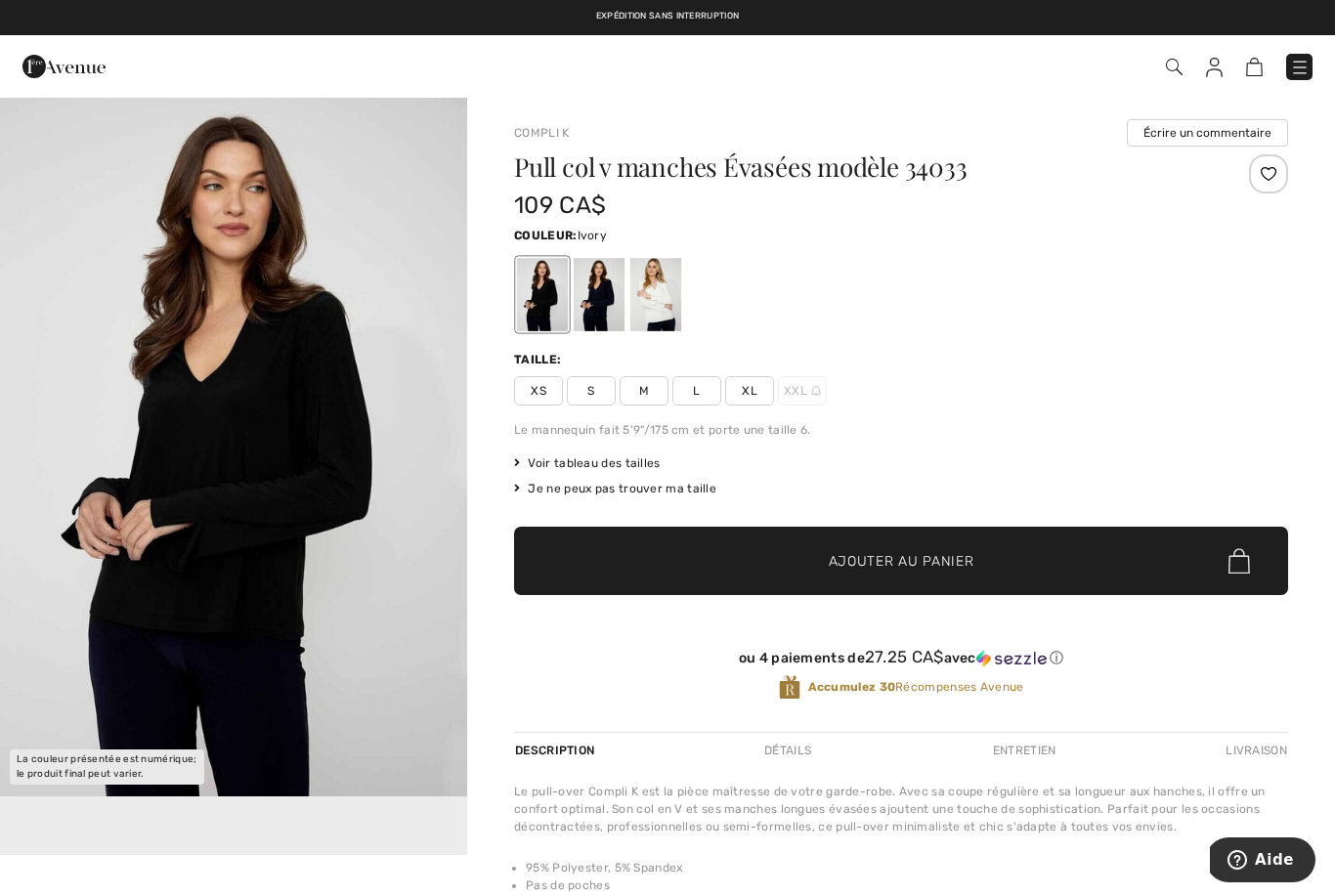
click at [659, 296] on div at bounding box center [656, 294] width 51 height 74
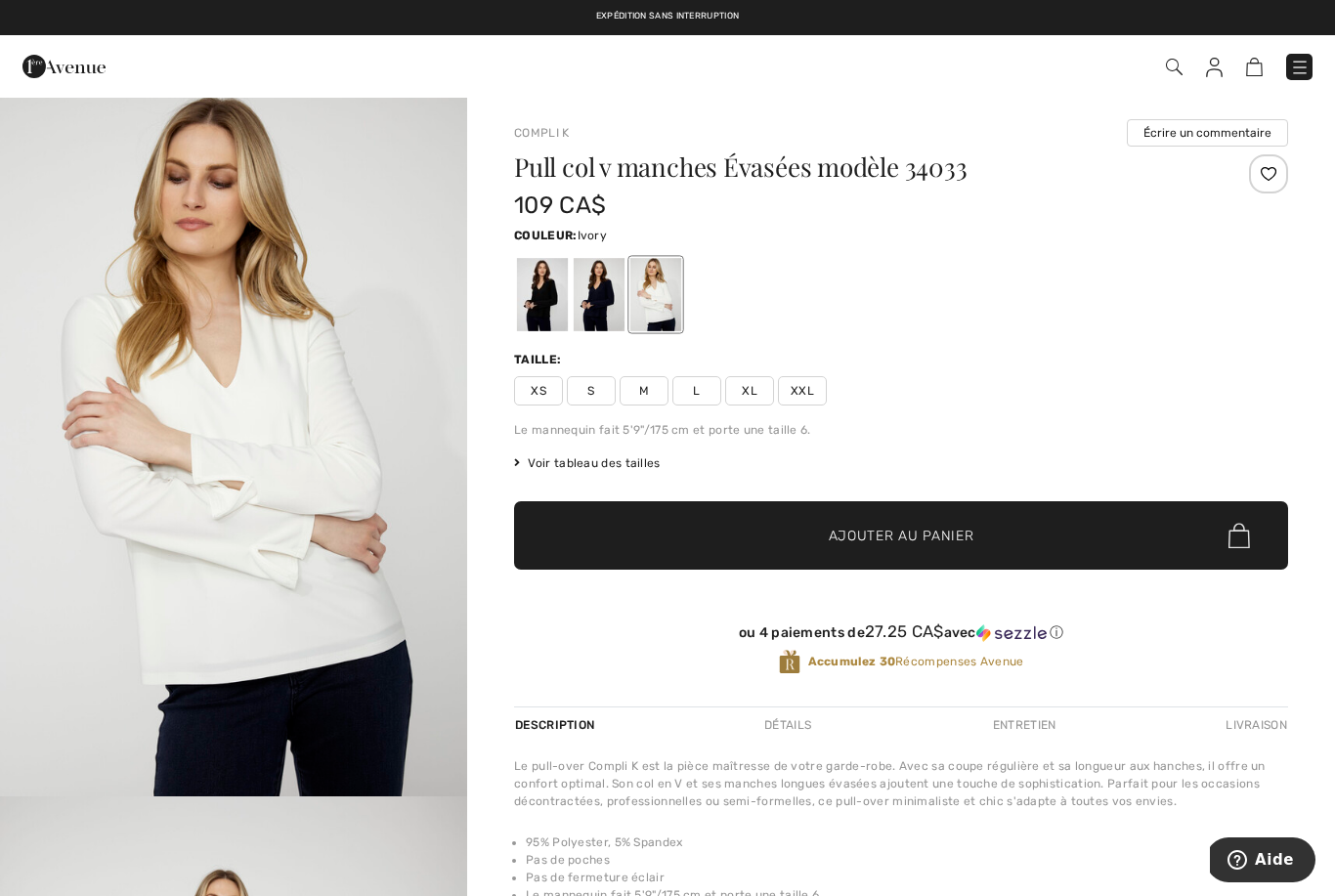
click at [598, 305] on div at bounding box center [600, 294] width 51 height 74
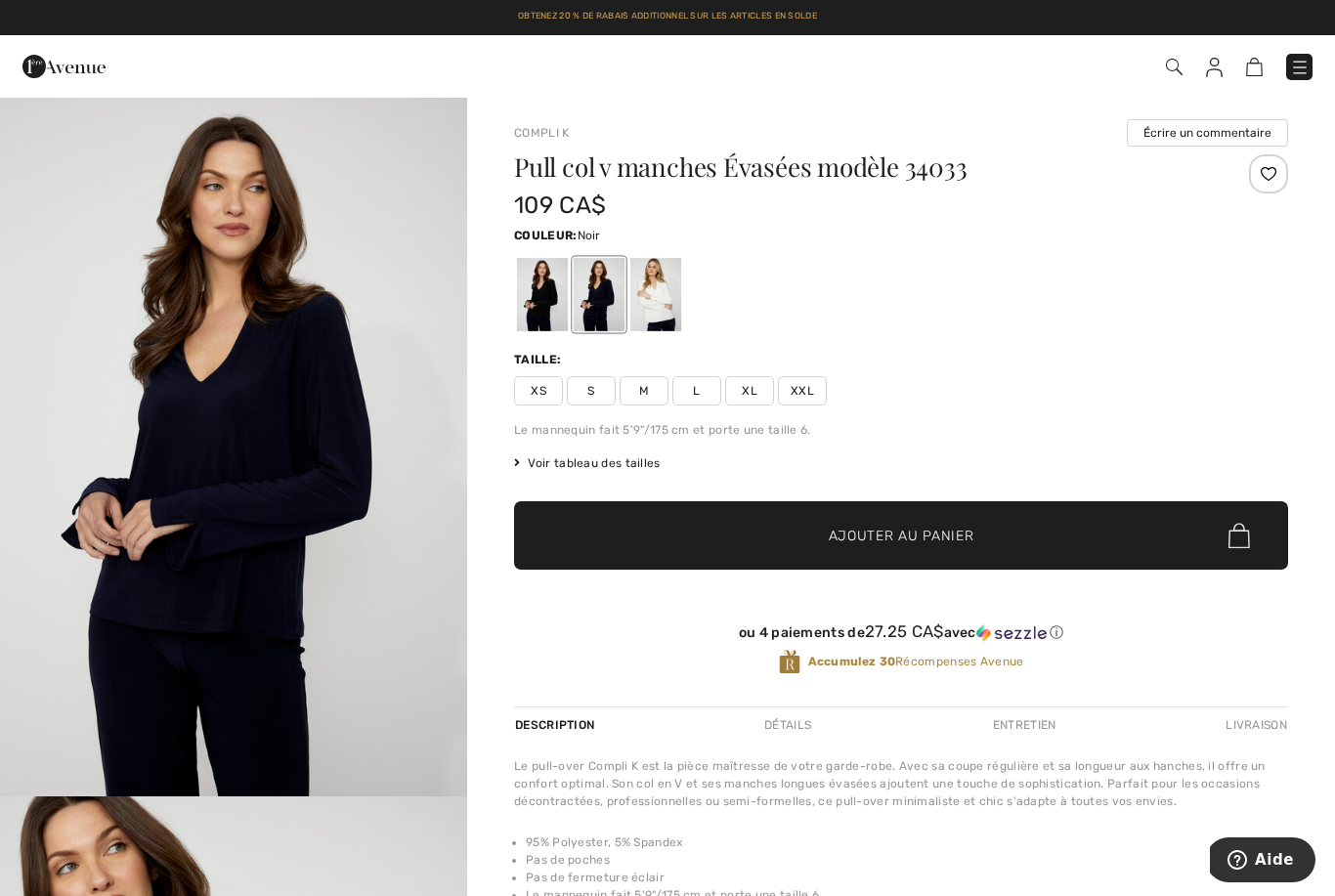
click at [542, 301] on div at bounding box center [543, 294] width 51 height 74
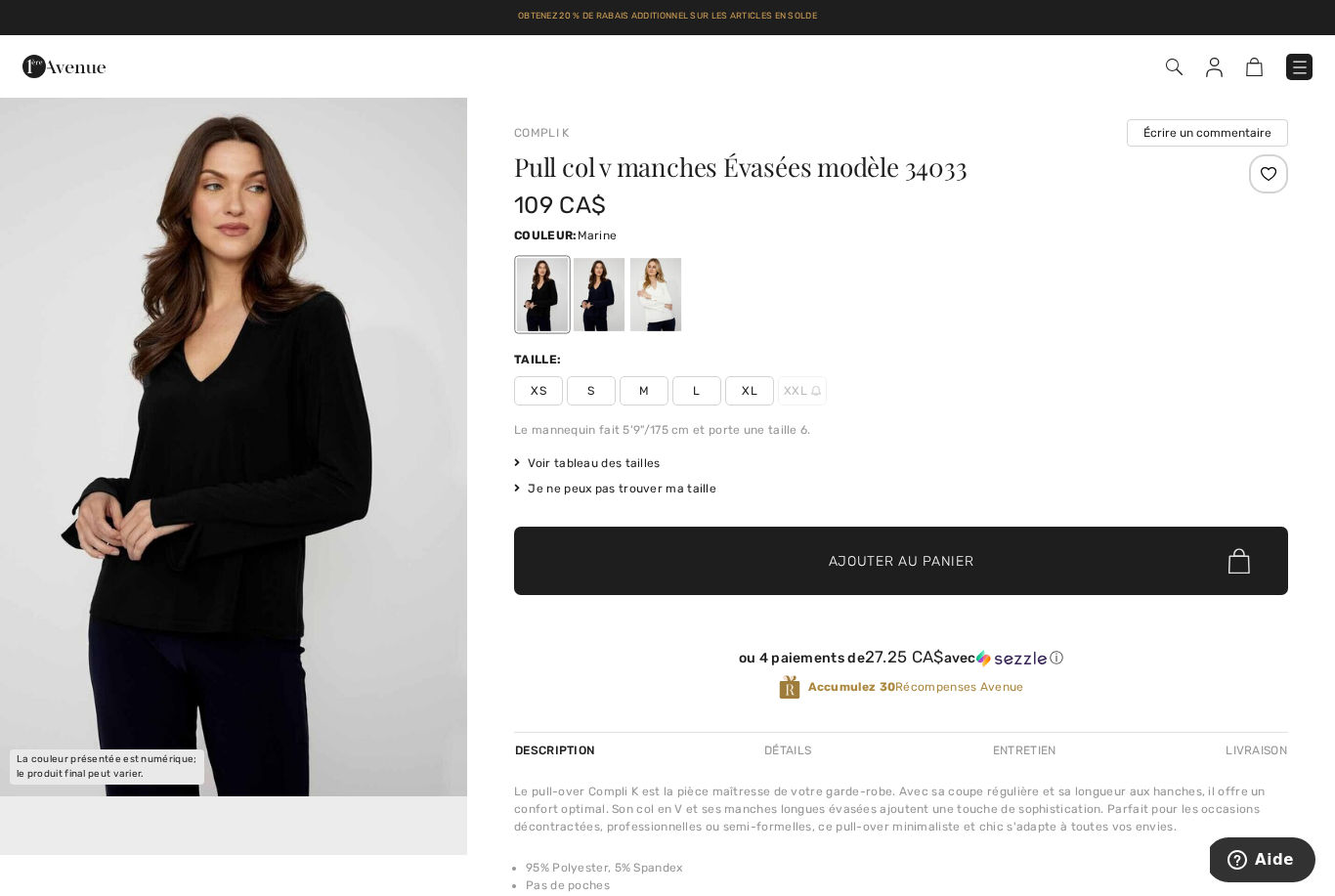
click at [598, 301] on div at bounding box center [600, 294] width 51 height 74
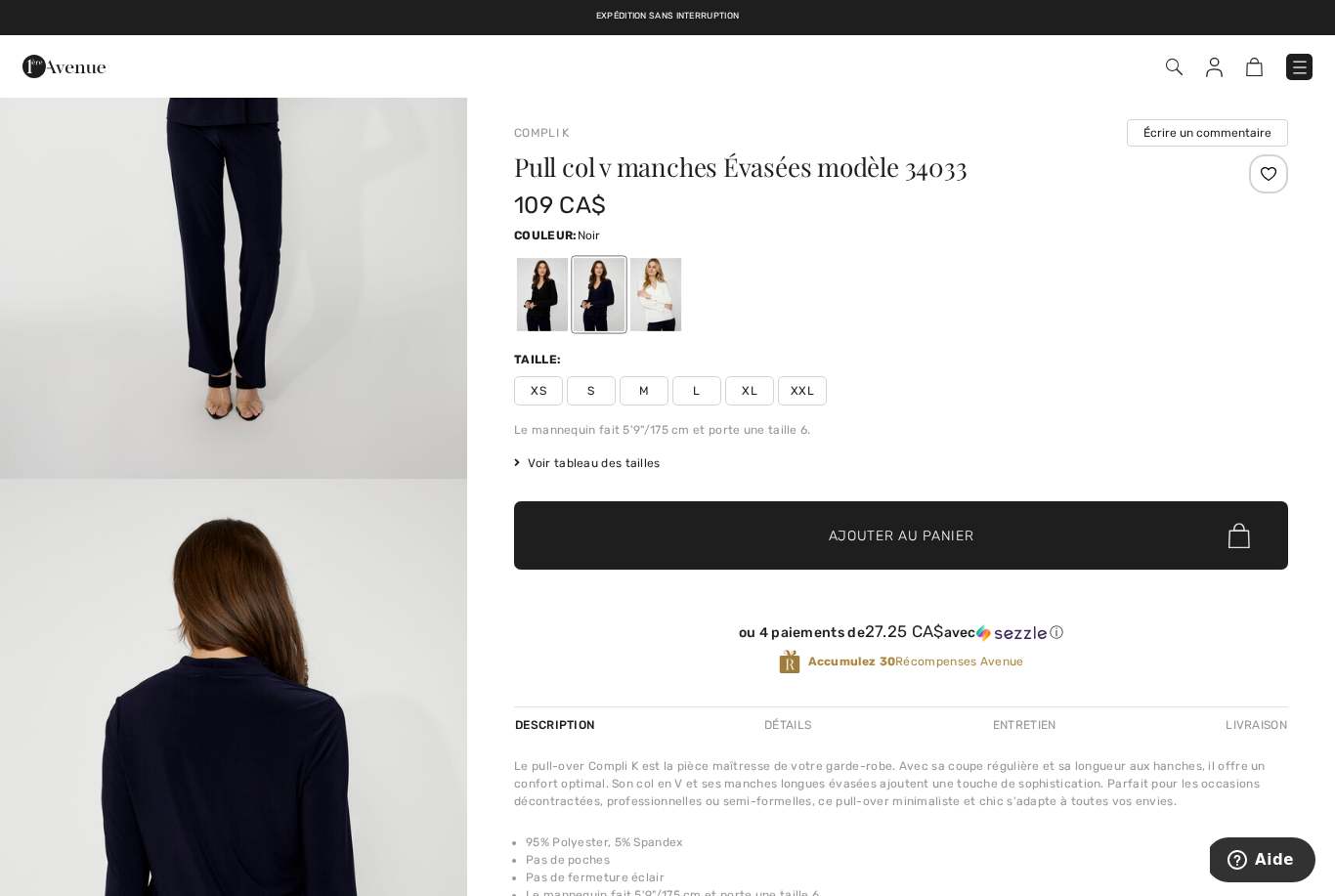
click at [543, 281] on div at bounding box center [543, 294] width 51 height 74
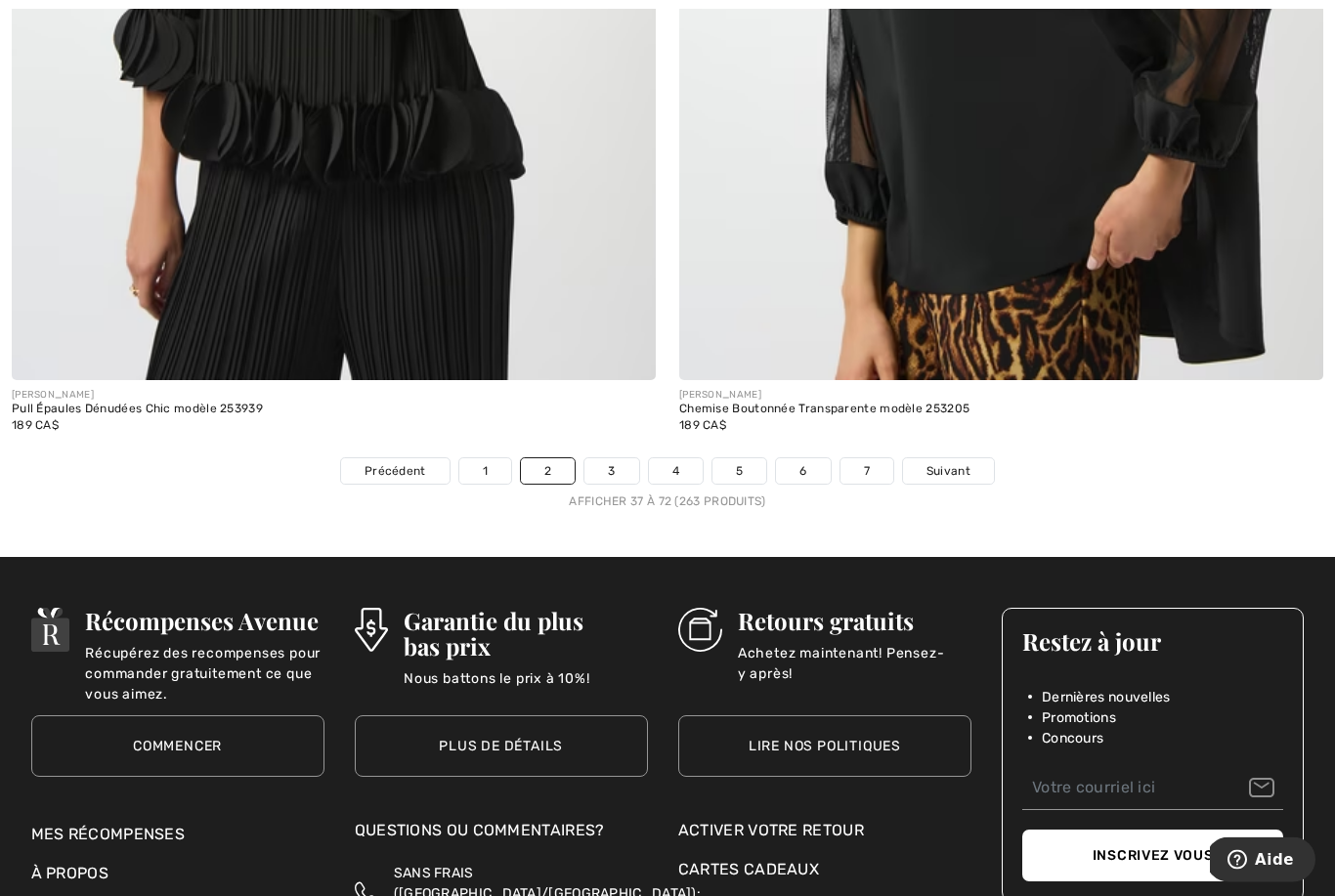
scroll to position [19128, 0]
click at [610, 458] on link "3" at bounding box center [612, 471] width 54 height 26
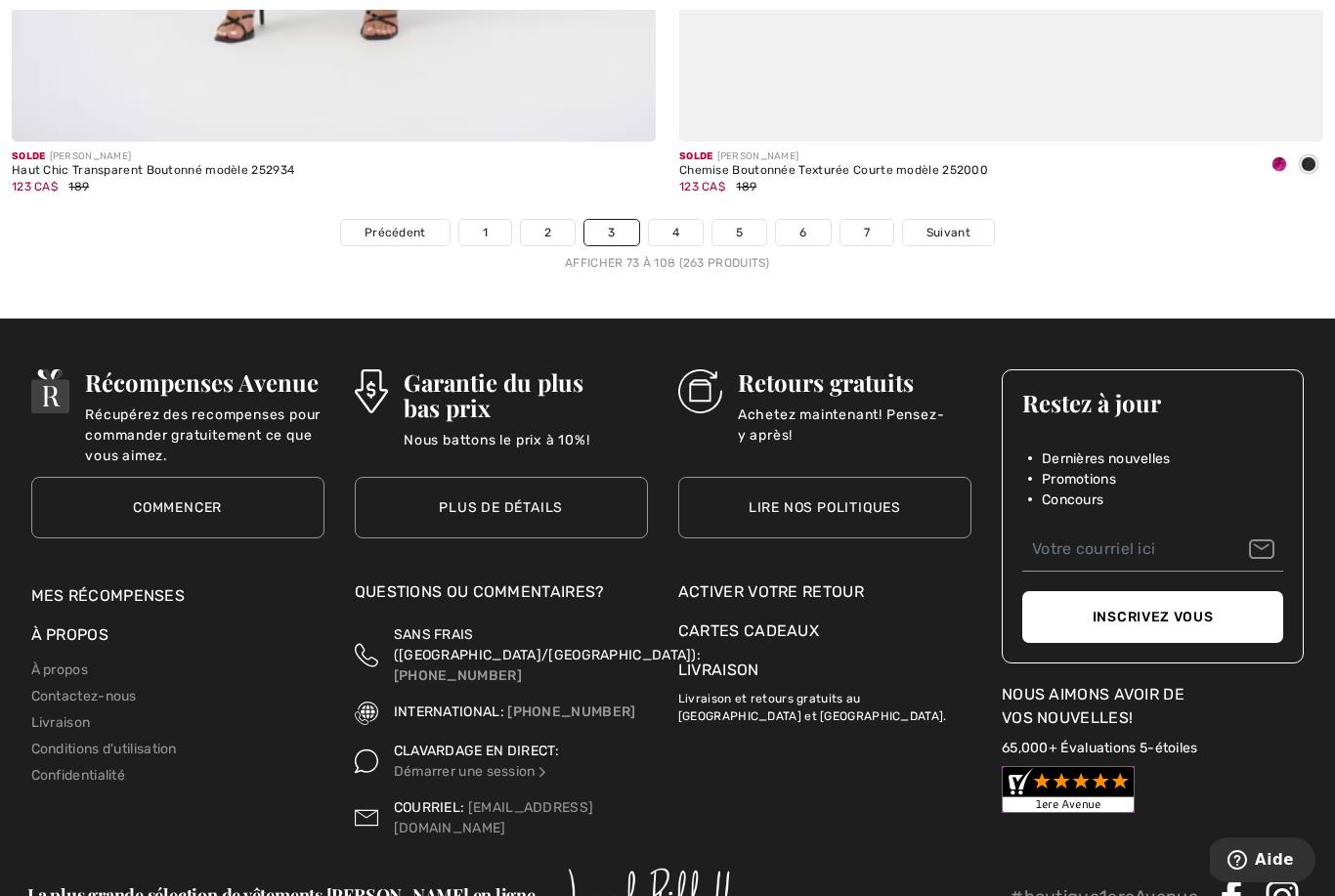
scroll to position [19363, 0]
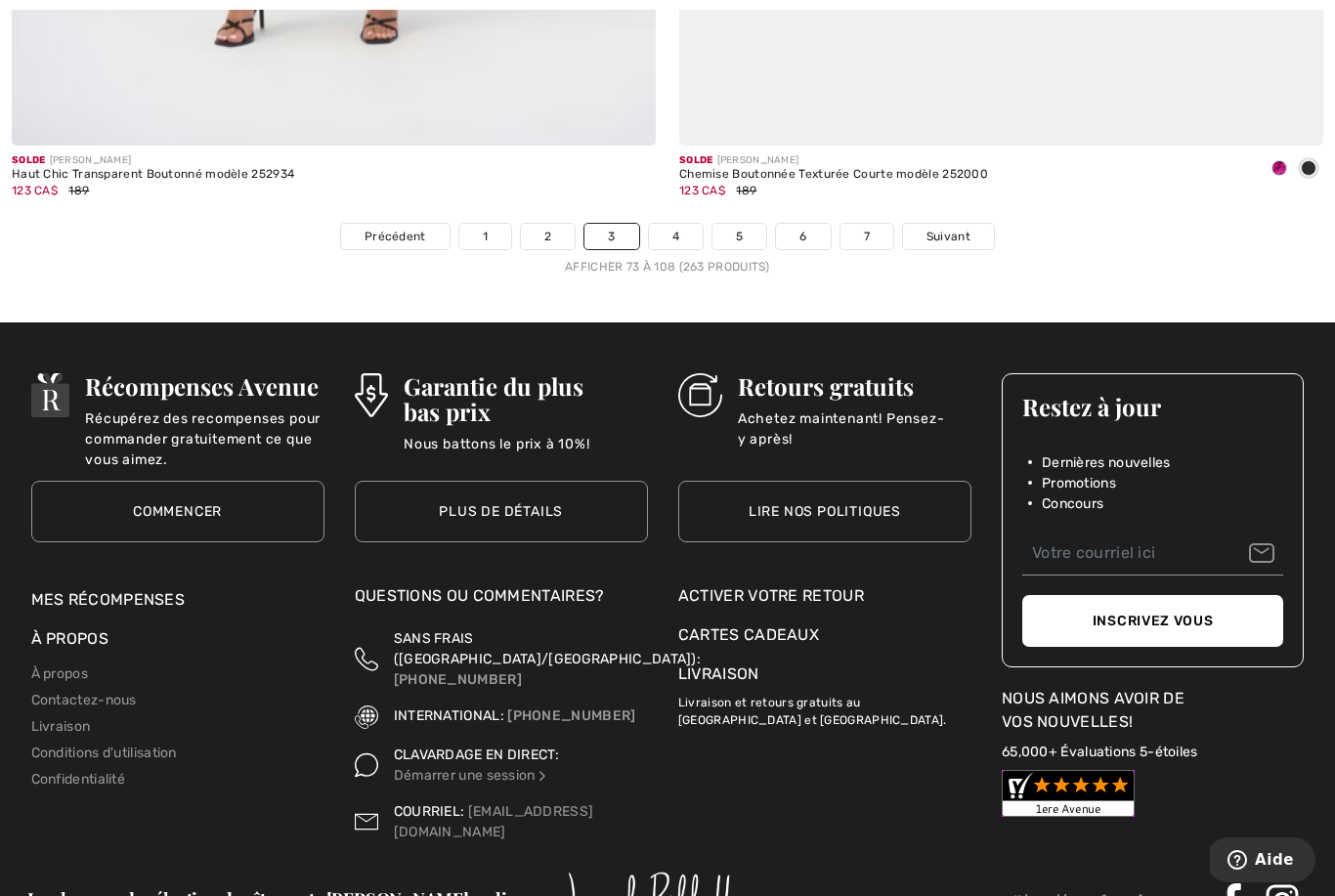
click at [669, 235] on link "4" at bounding box center [675, 237] width 54 height 26
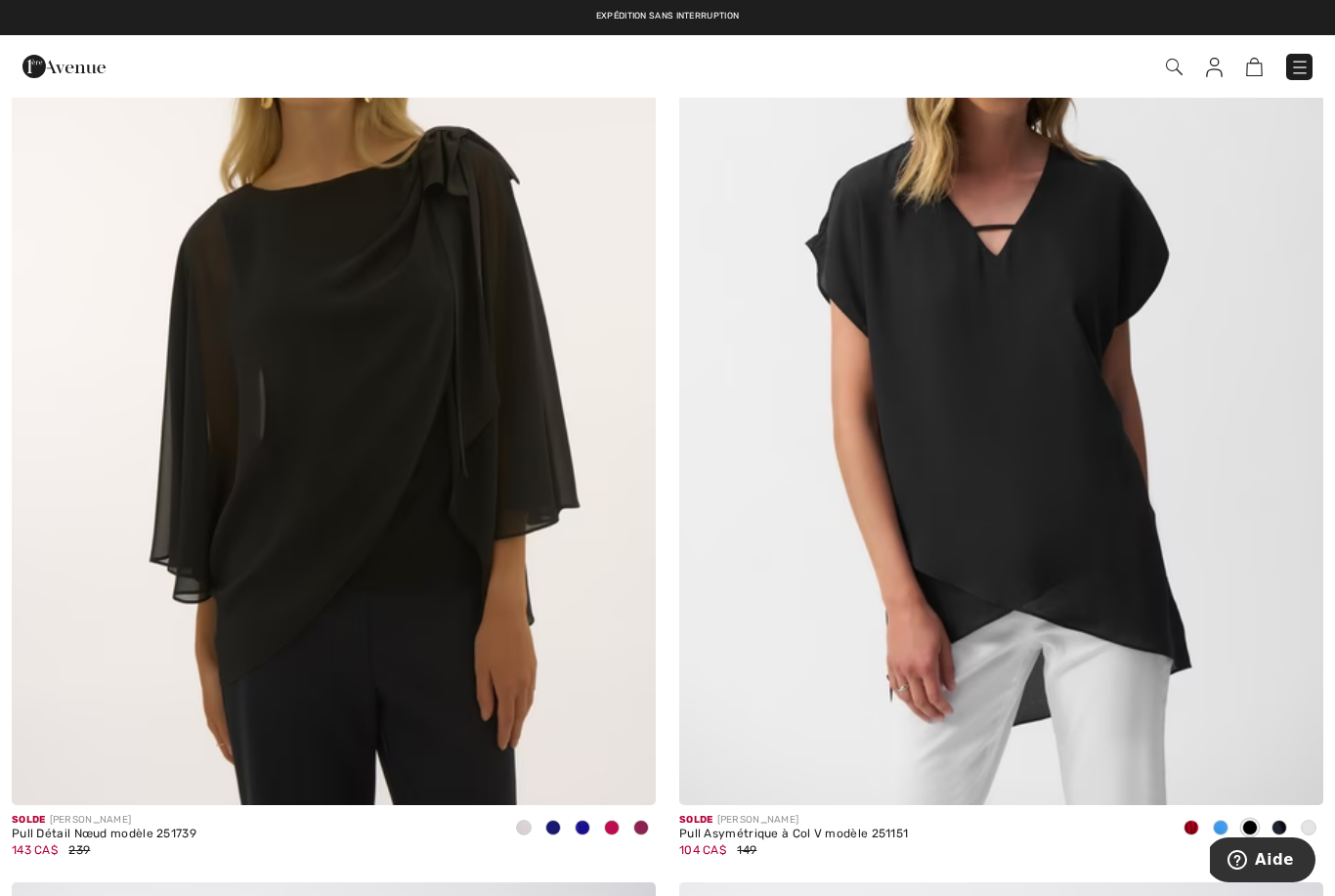
scroll to position [17660, 0]
